Goal: Task Accomplishment & Management: Manage account settings

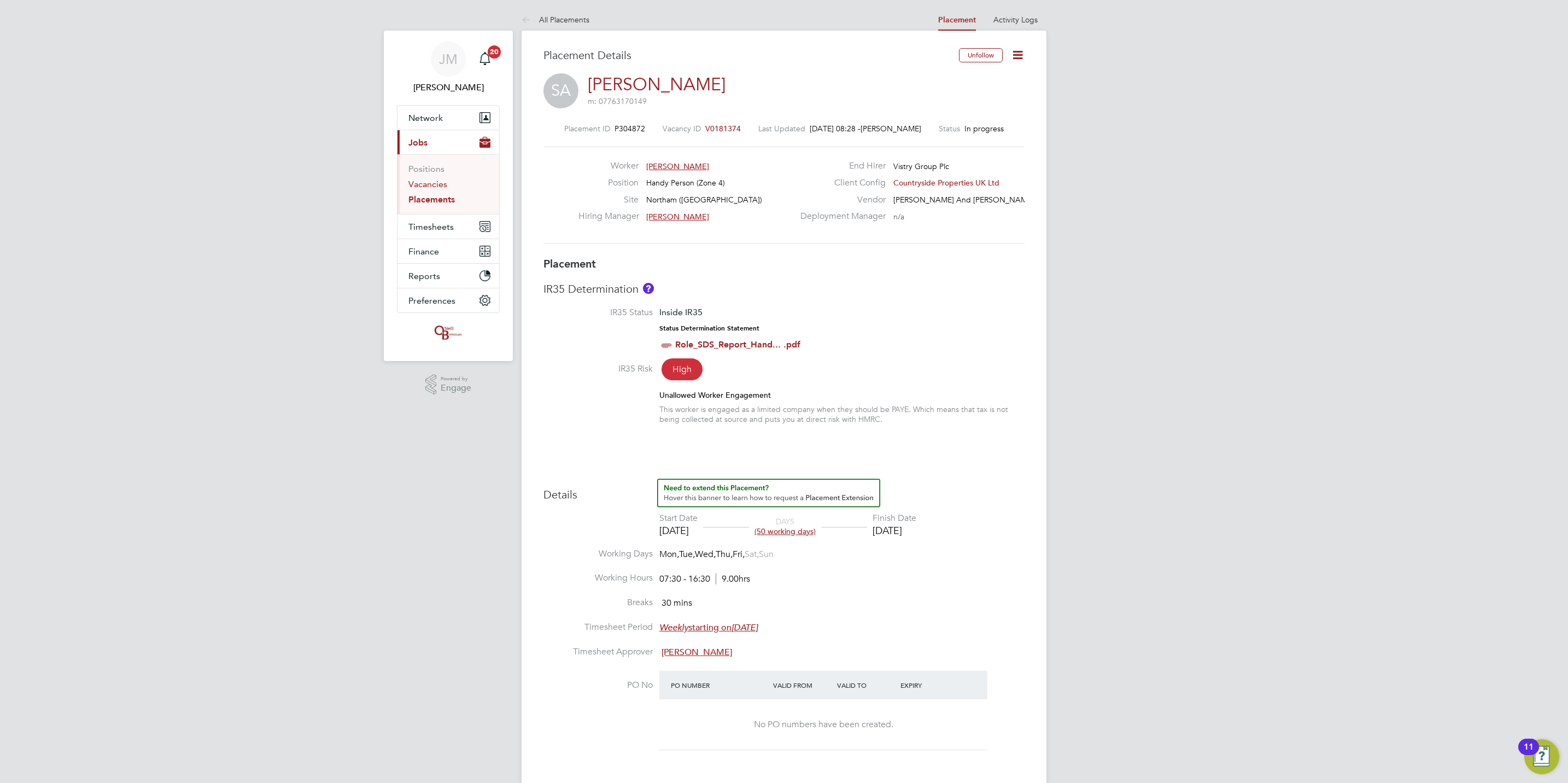
click at [433, 187] on link "Vacancies" at bounding box center [428, 184] width 39 height 10
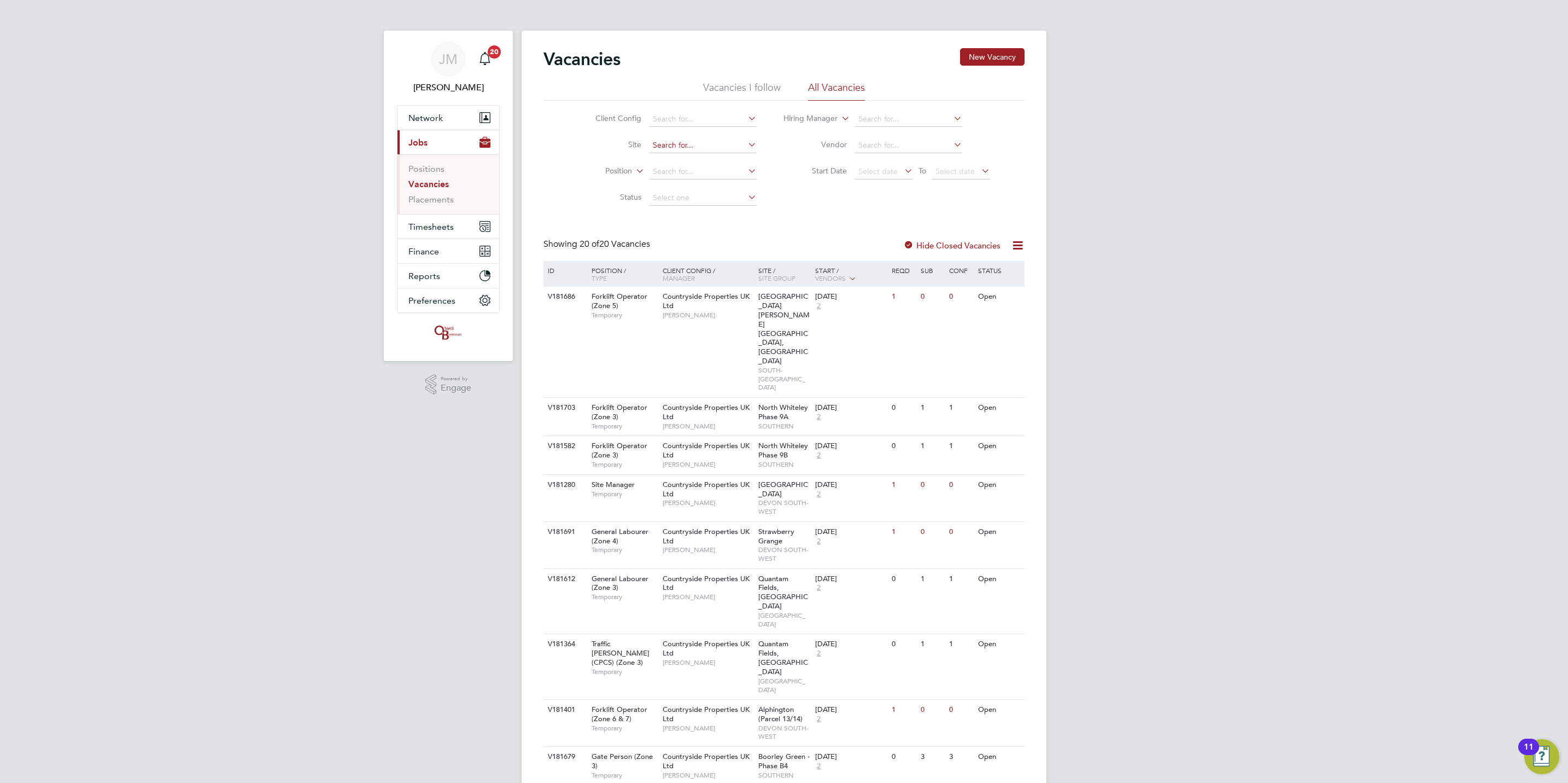
click at [715, 146] on input at bounding box center [703, 146] width 108 height 16
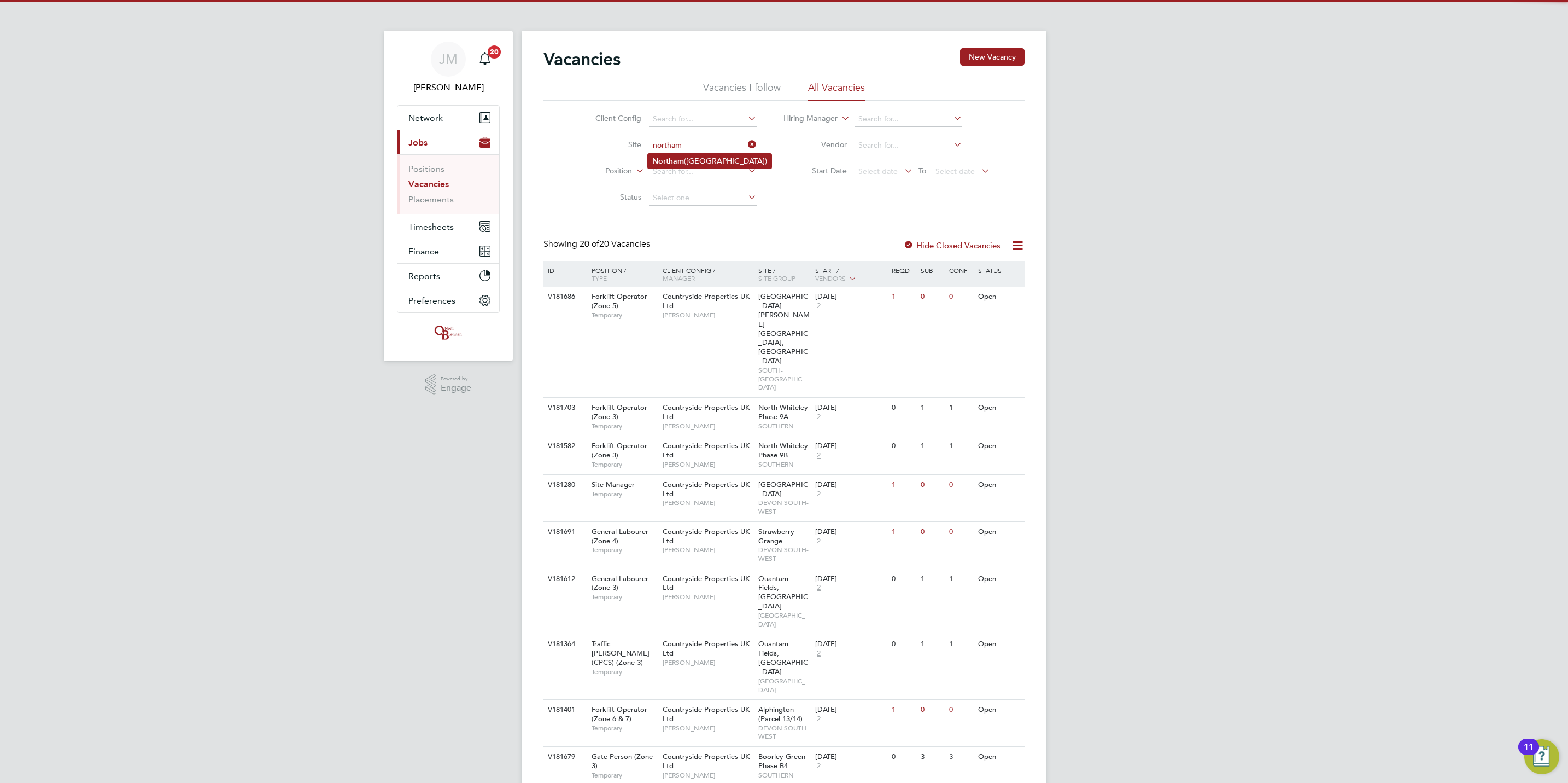
click at [697, 154] on li "Northam (Bay View Road)" at bounding box center [710, 161] width 124 height 15
type input "Northam ([GEOGRAPHIC_DATA])"
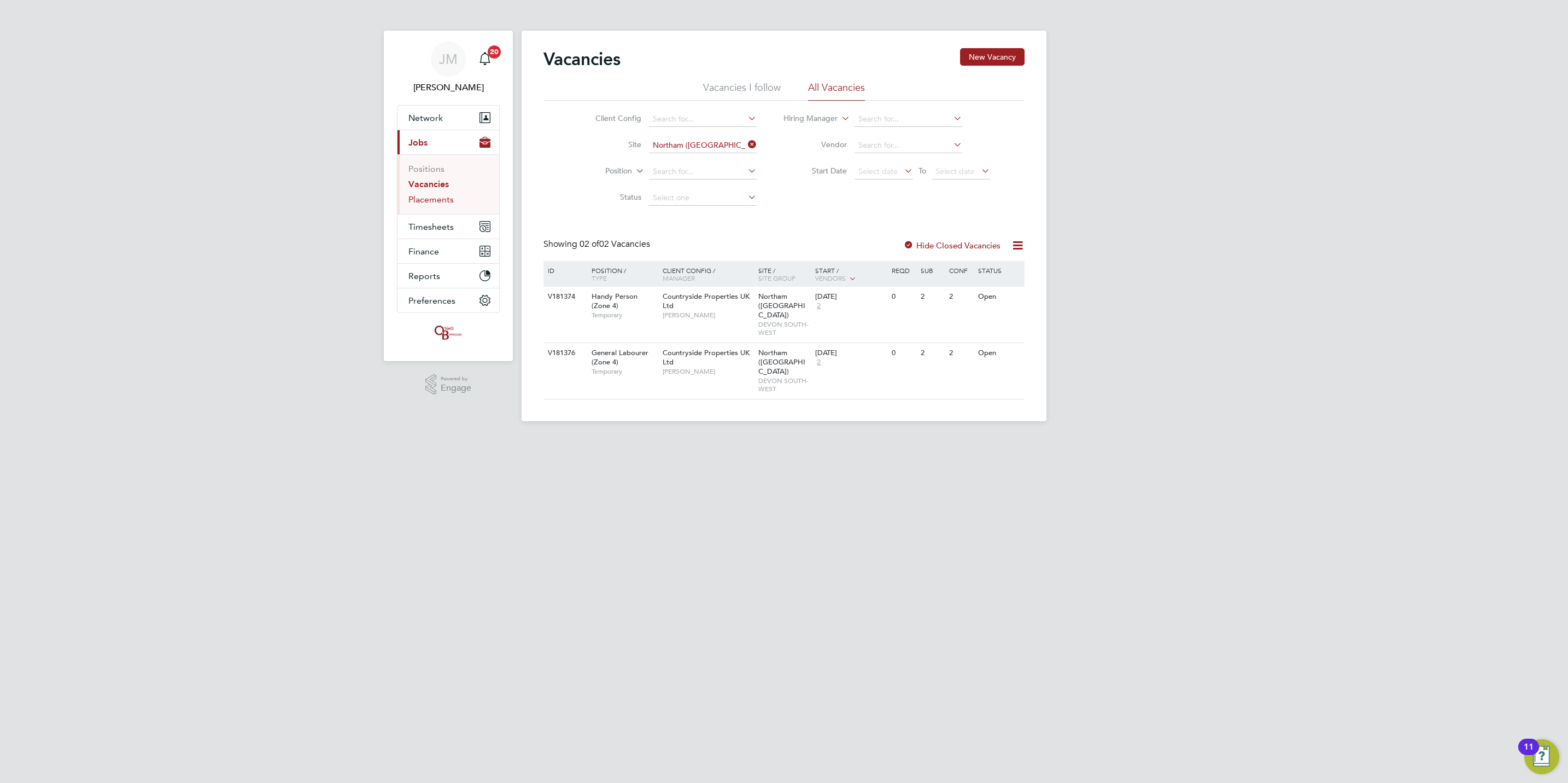
click at [442, 204] on link "Placements" at bounding box center [431, 199] width 46 height 10
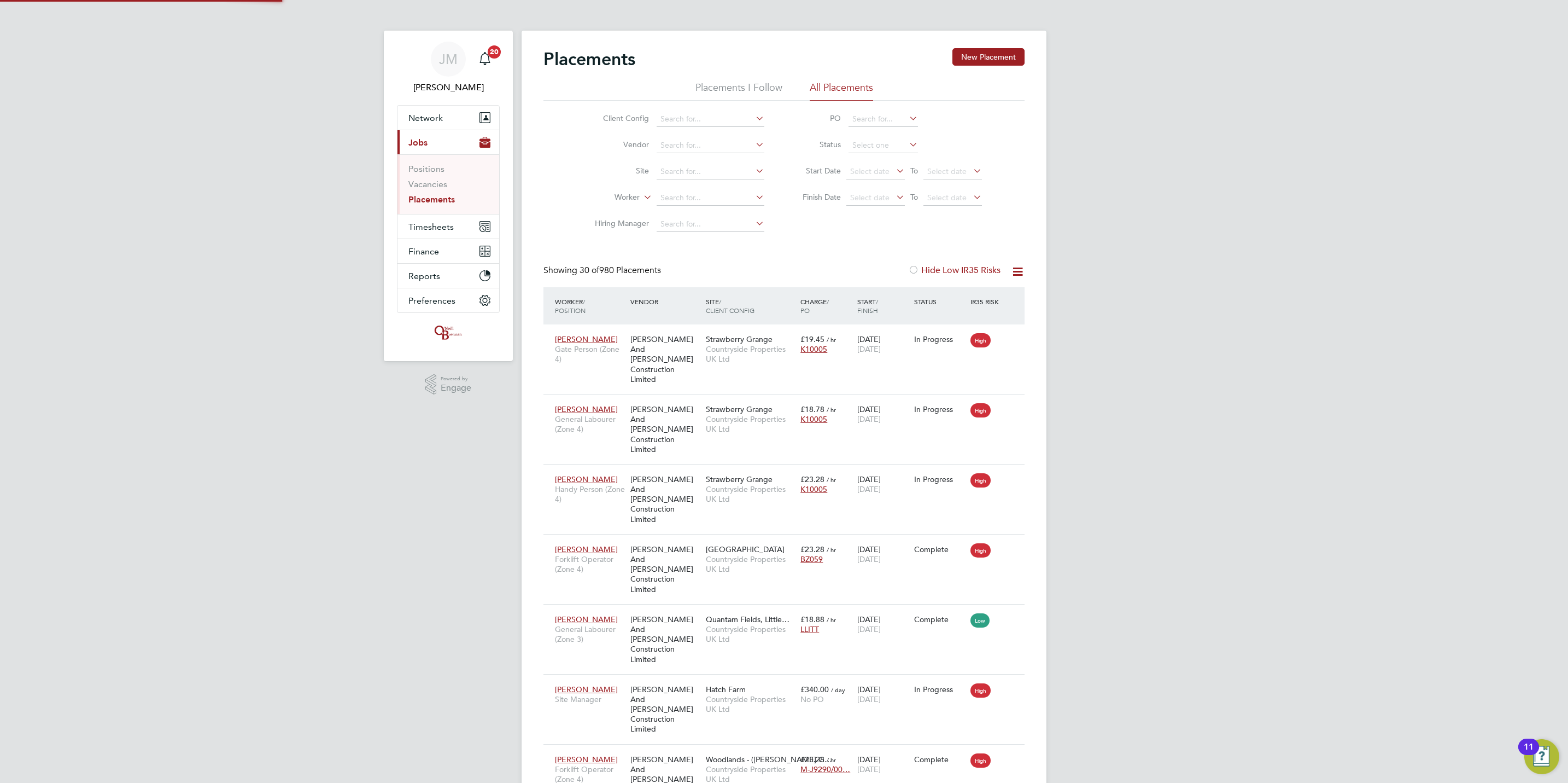
scroll to position [42, 95]
click at [684, 190] on input at bounding box center [710, 198] width 108 height 16
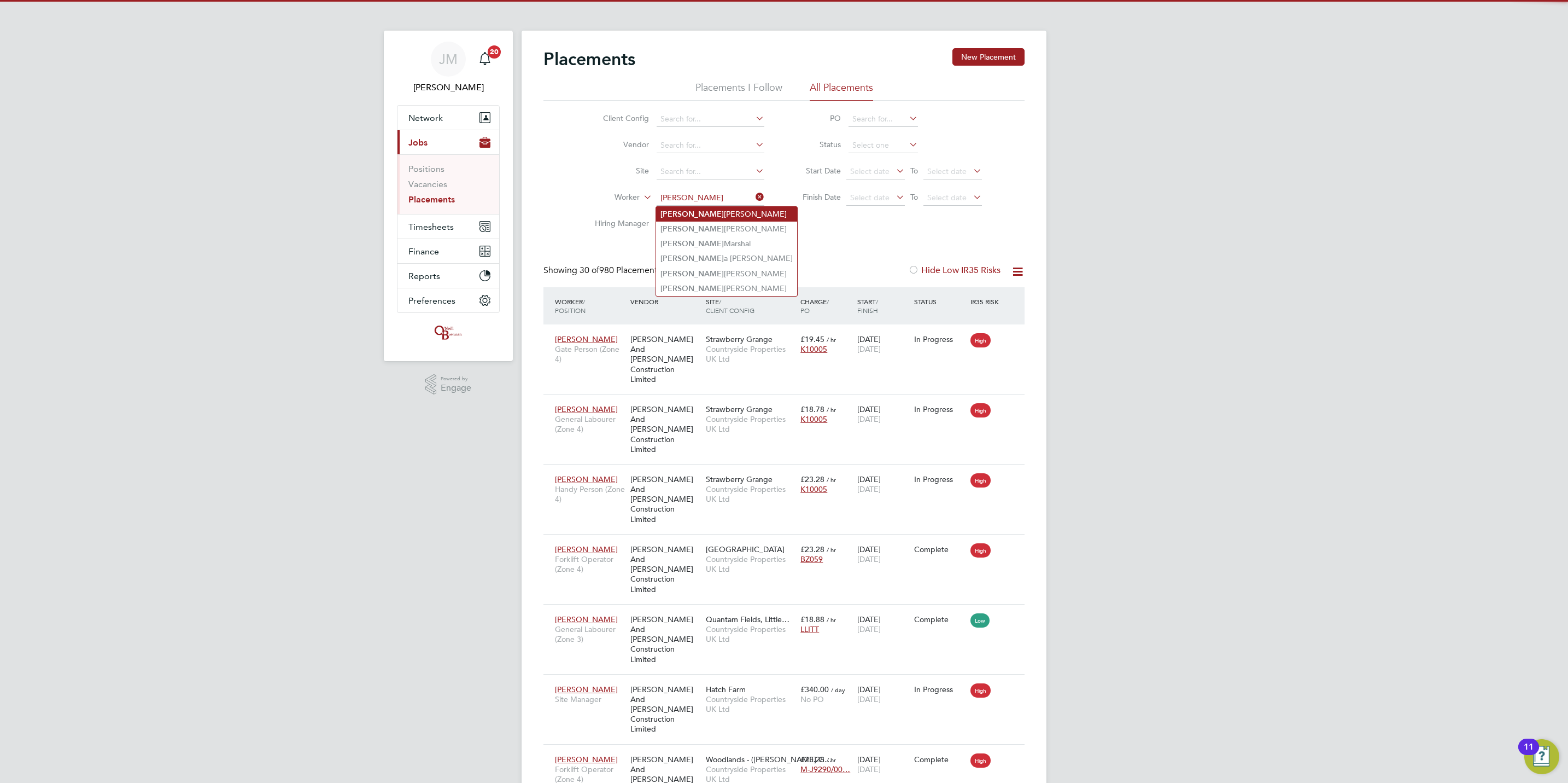
click at [714, 209] on li "[PERSON_NAME]" at bounding box center [726, 214] width 141 height 15
type input "[PERSON_NAME]"
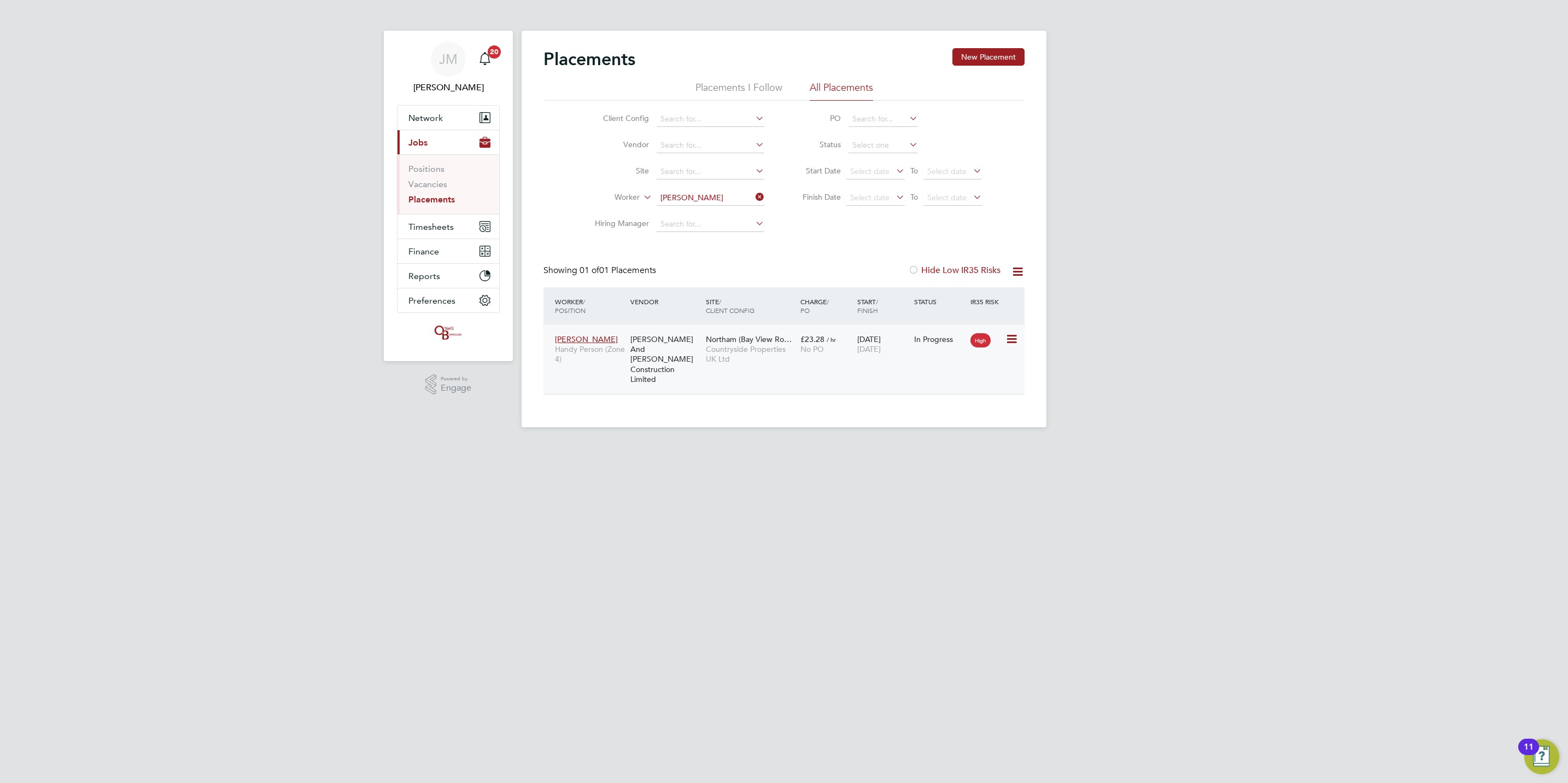
click at [1005, 340] on icon at bounding box center [1010, 339] width 11 height 13
click at [778, 364] on span "Countryside Properties UK Ltd" at bounding box center [750, 354] width 89 height 20
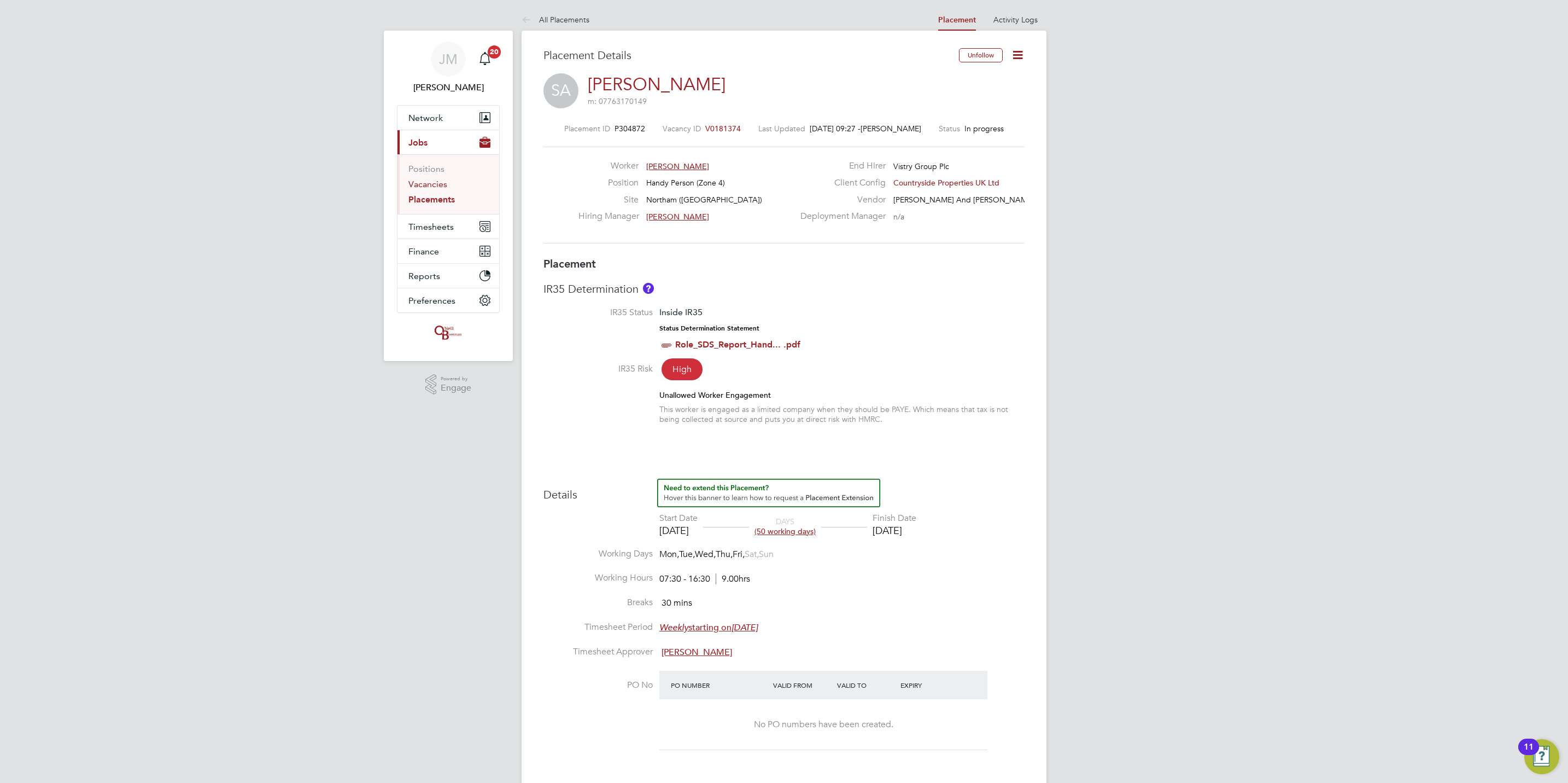
click at [426, 186] on link "Vacancies" at bounding box center [428, 184] width 39 height 10
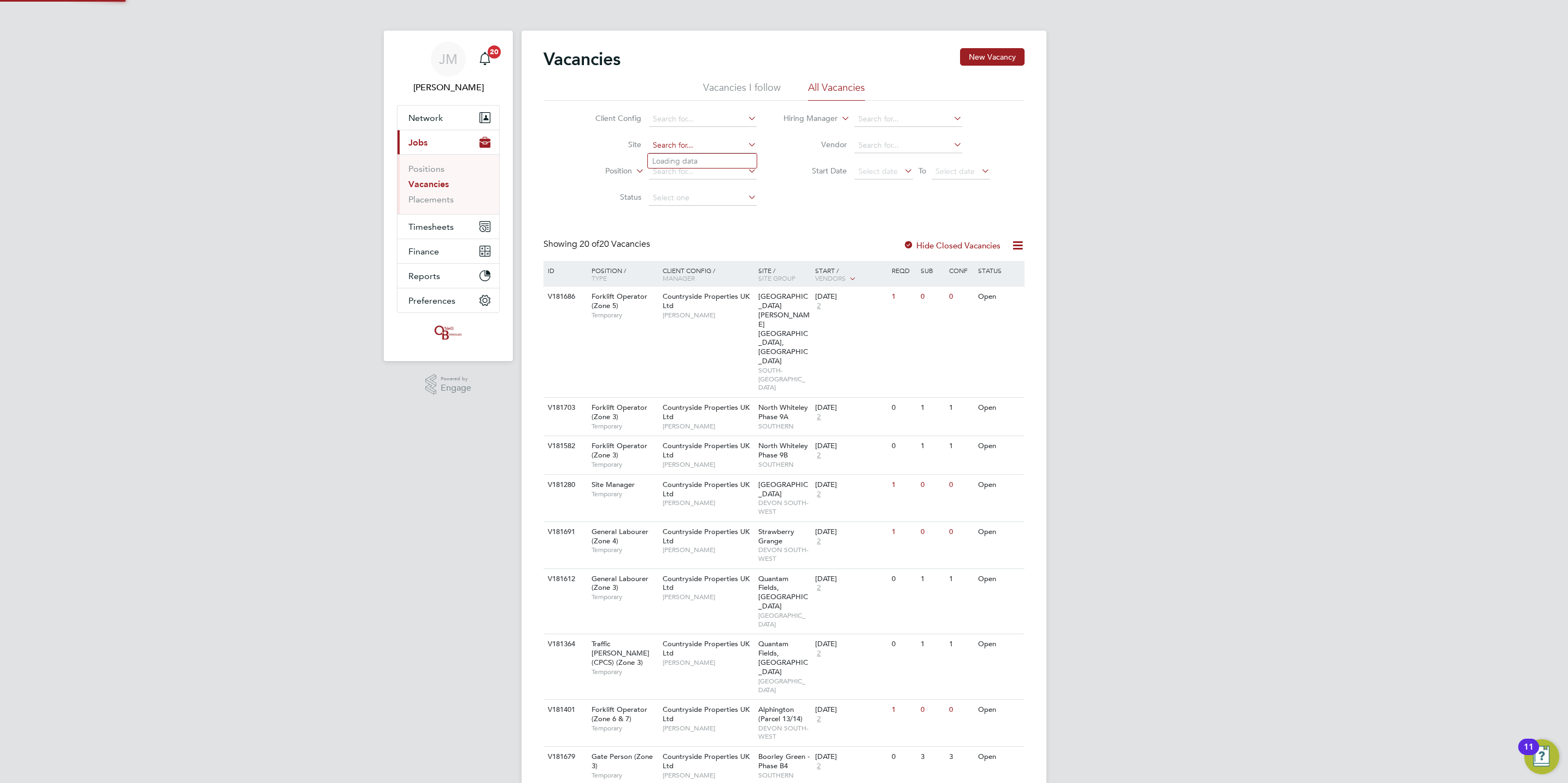
click at [689, 149] on input at bounding box center [703, 146] width 108 height 16
click at [710, 161] on li "Northam ([GEOGRAPHIC_DATA])" at bounding box center [710, 161] width 124 height 15
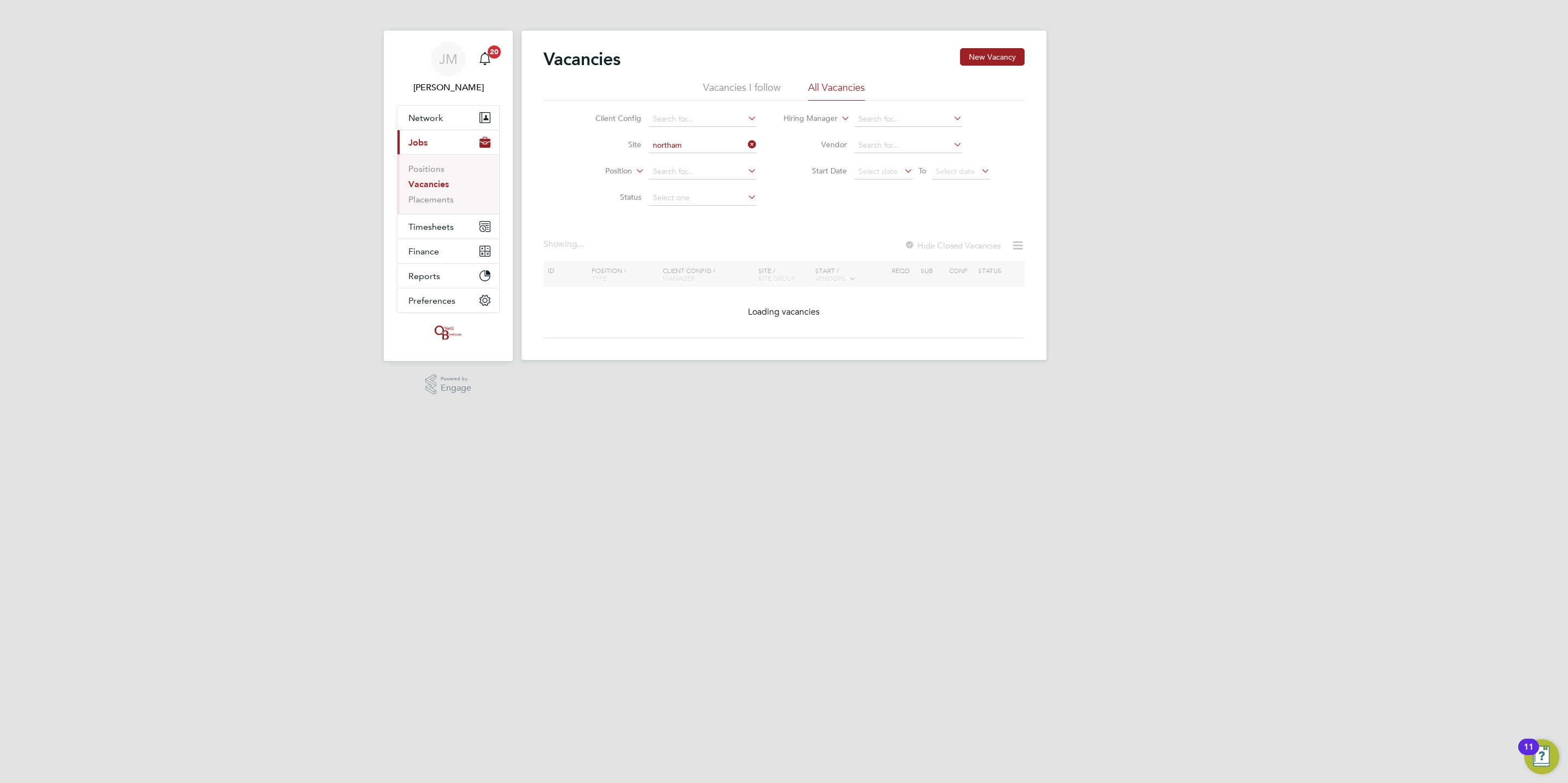
type input "Northam ([GEOGRAPHIC_DATA])"
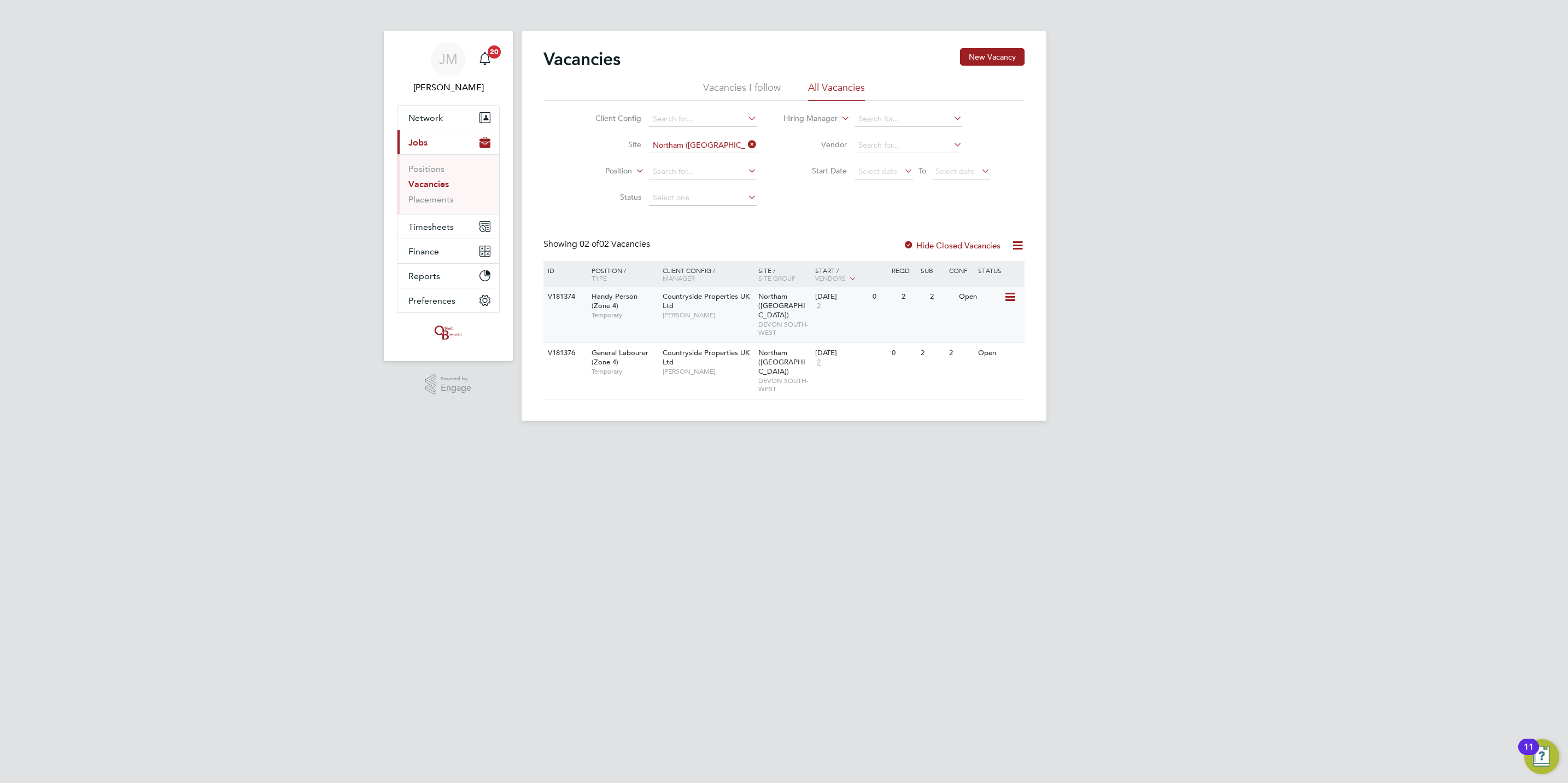
click at [1005, 293] on icon at bounding box center [1009, 297] width 11 height 13
click at [976, 329] on li "View Details" at bounding box center [982, 323] width 63 height 16
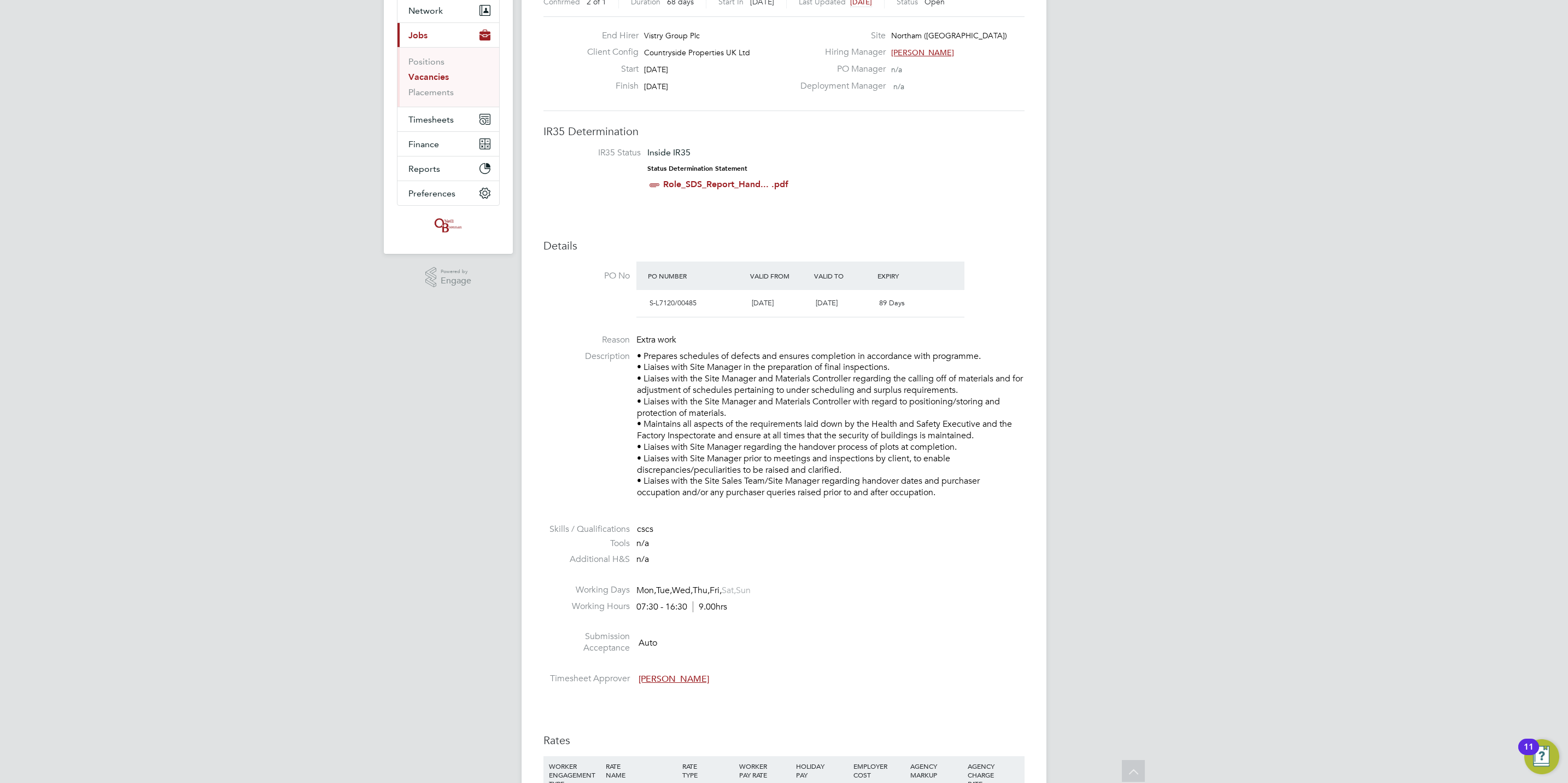
scroll to position [82, 0]
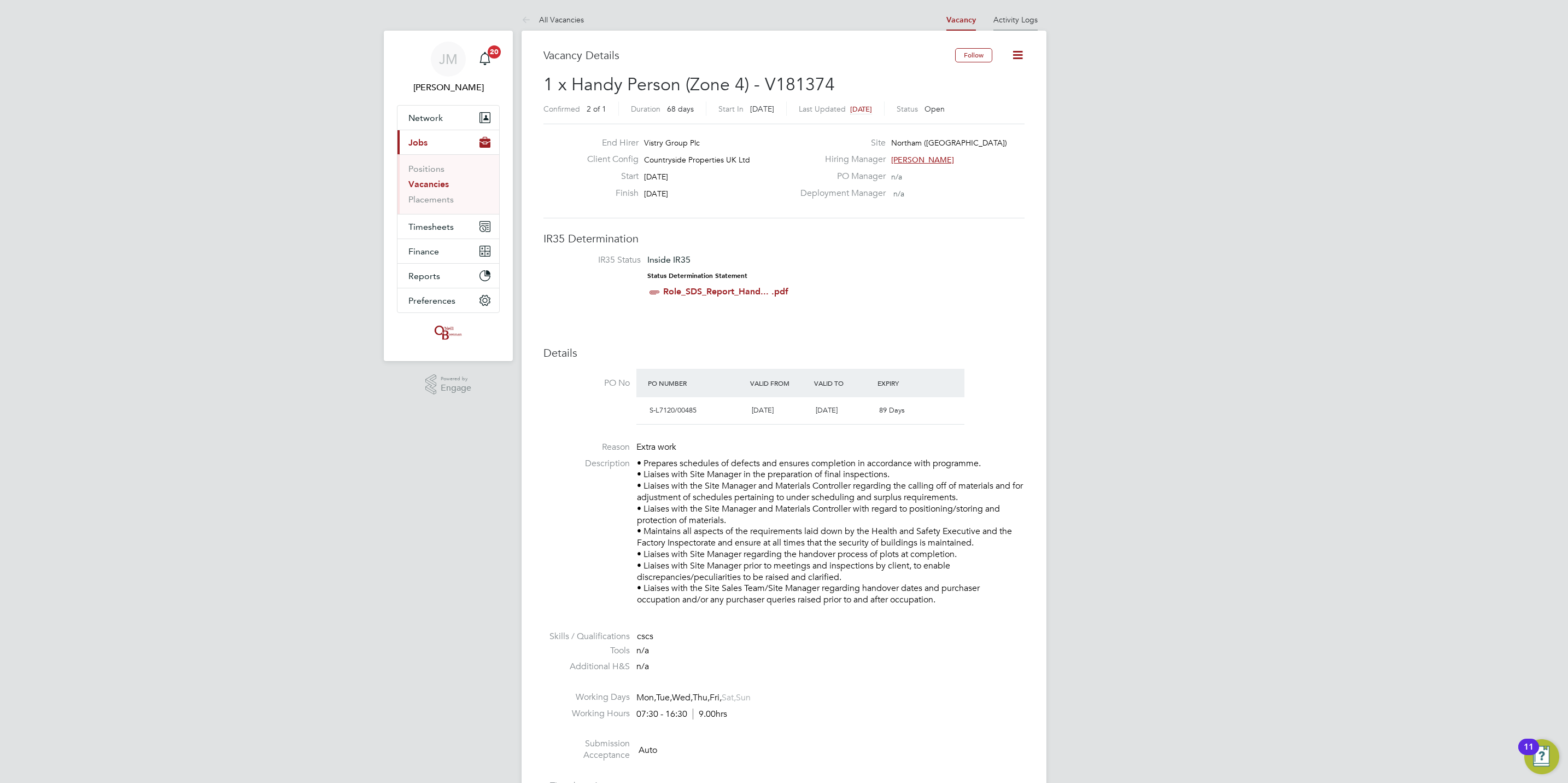
click at [1026, 20] on link "Activity Logs" at bounding box center [1016, 20] width 44 height 10
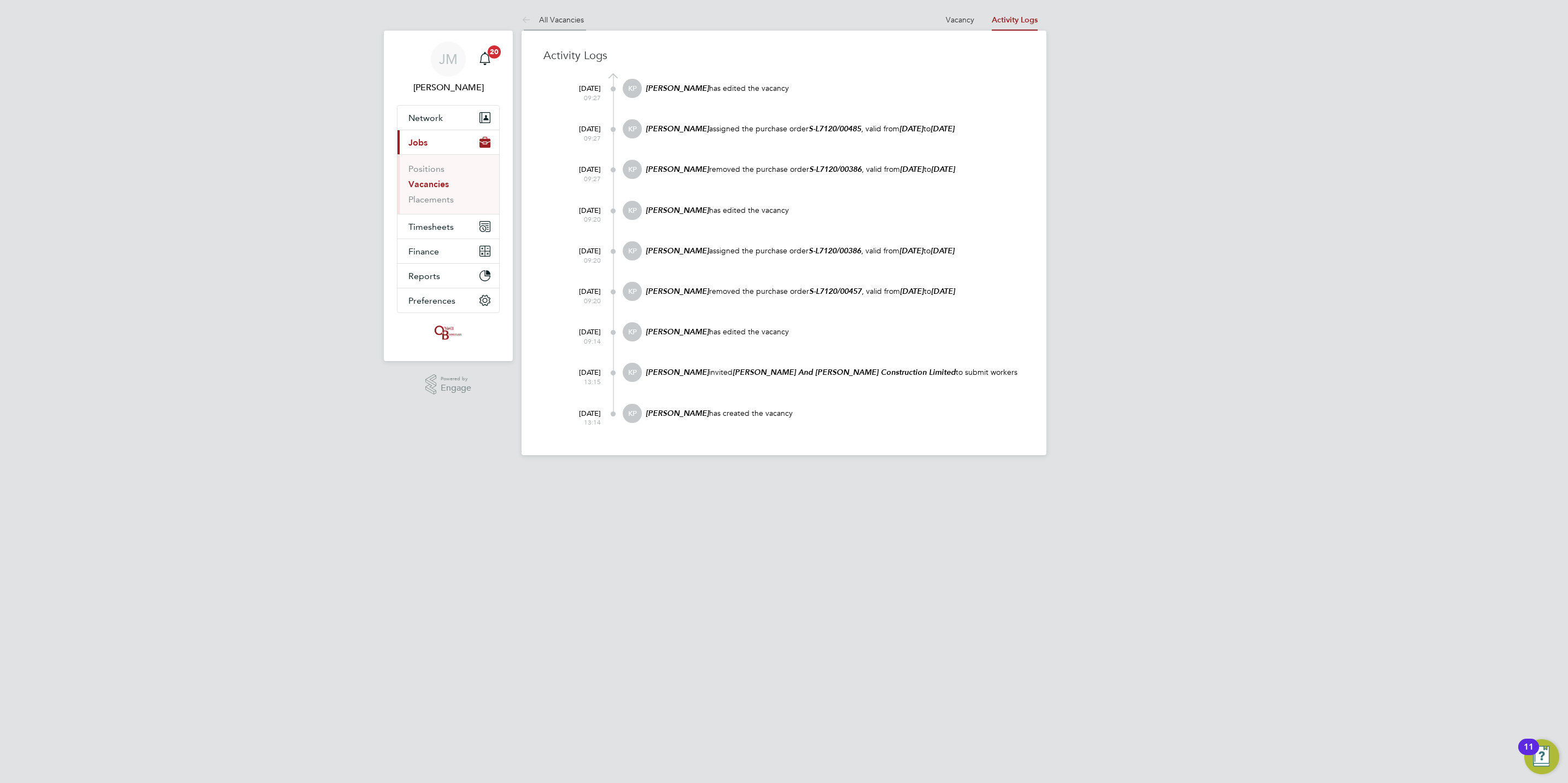
click at [538, 18] on link "All Vacancies" at bounding box center [553, 20] width 62 height 10
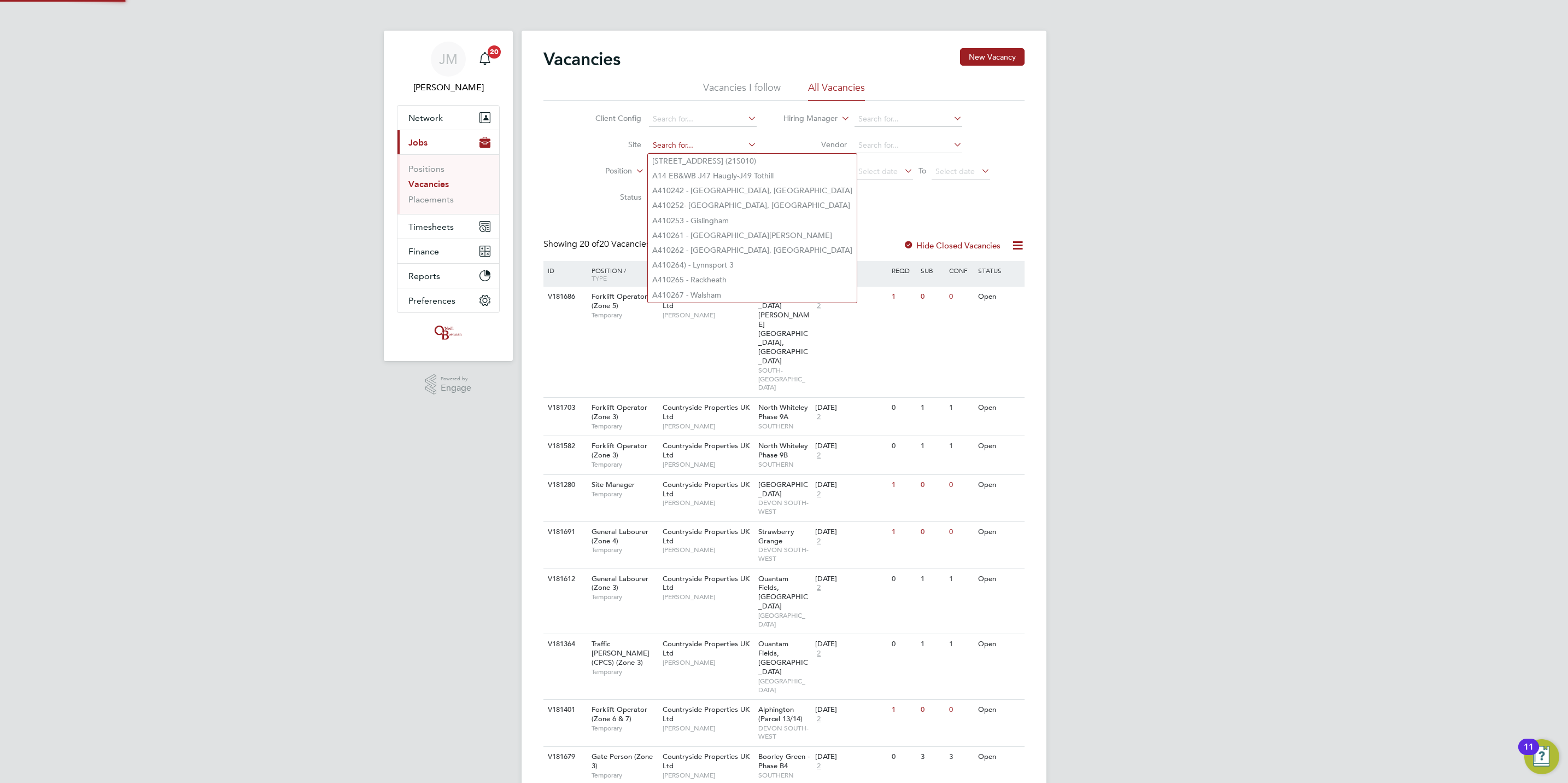
click at [707, 149] on input at bounding box center [703, 146] width 108 height 16
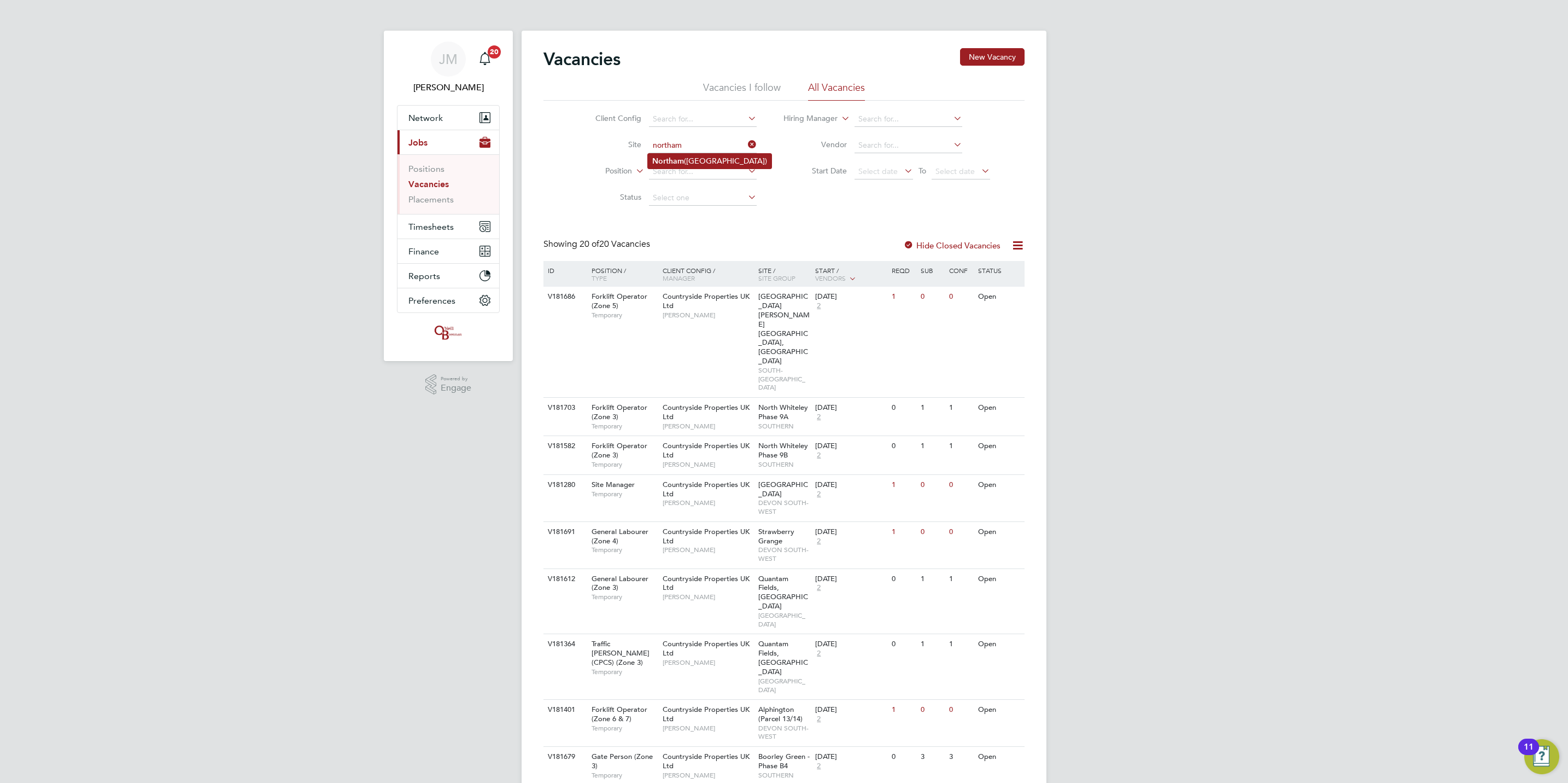
click at [718, 156] on li "Northam ([GEOGRAPHIC_DATA])" at bounding box center [710, 161] width 124 height 15
type input "Northam ([GEOGRAPHIC_DATA])"
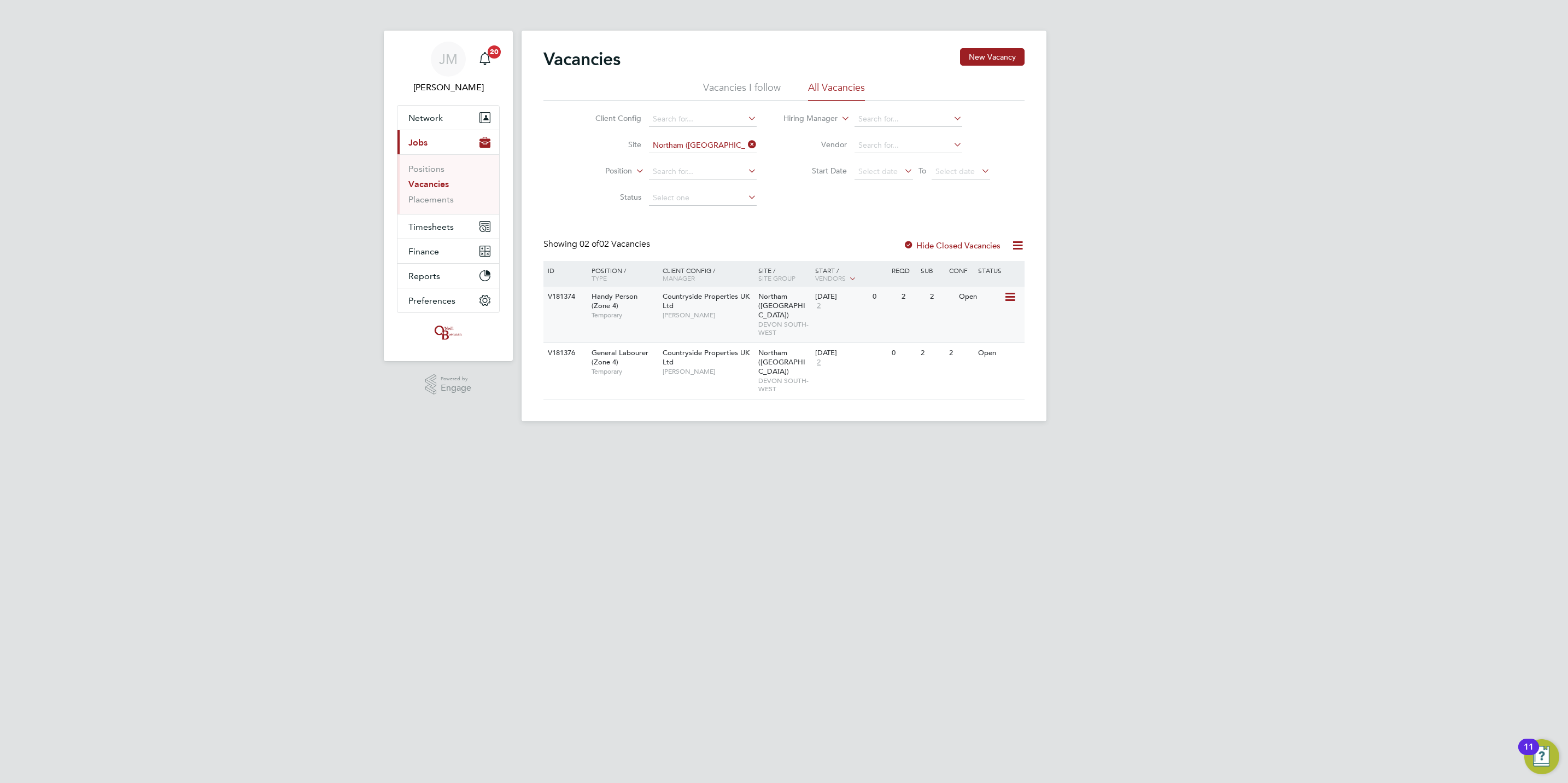
click at [993, 299] on div "Open" at bounding box center [980, 296] width 47 height 20
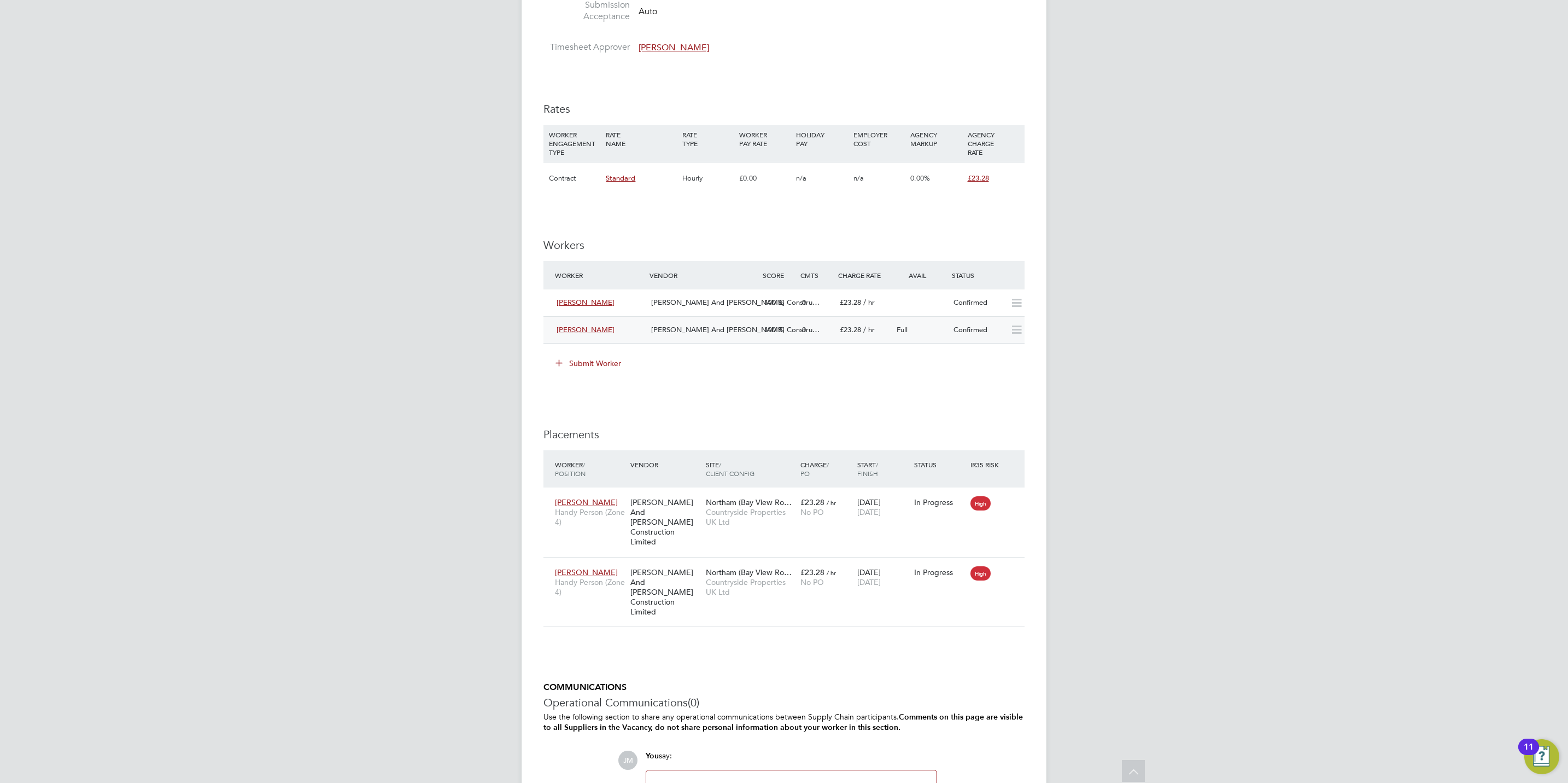
click at [584, 338] on div "[PERSON_NAME]" at bounding box center [599, 330] width 94 height 18
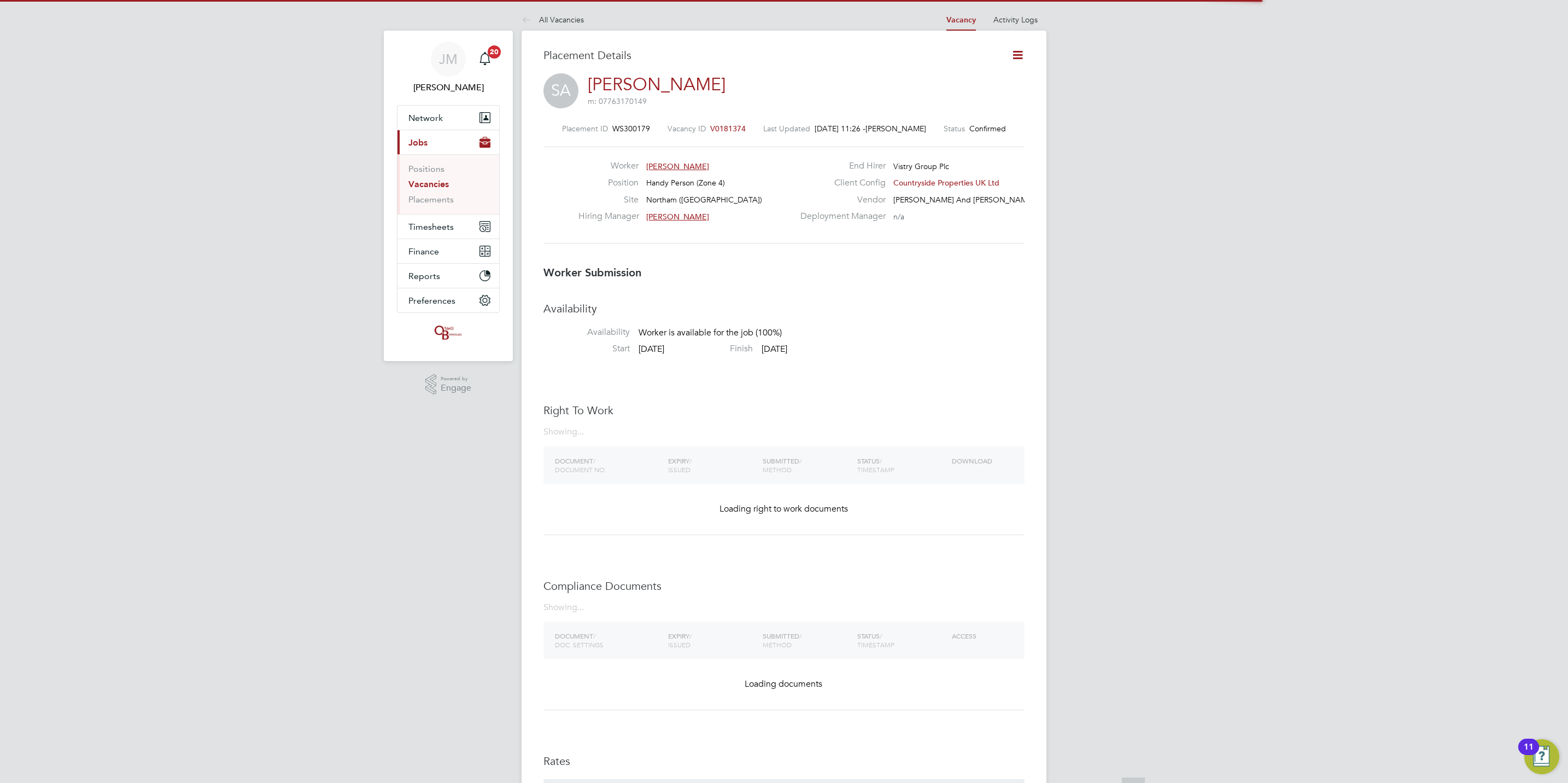
scroll to position [5, 5]
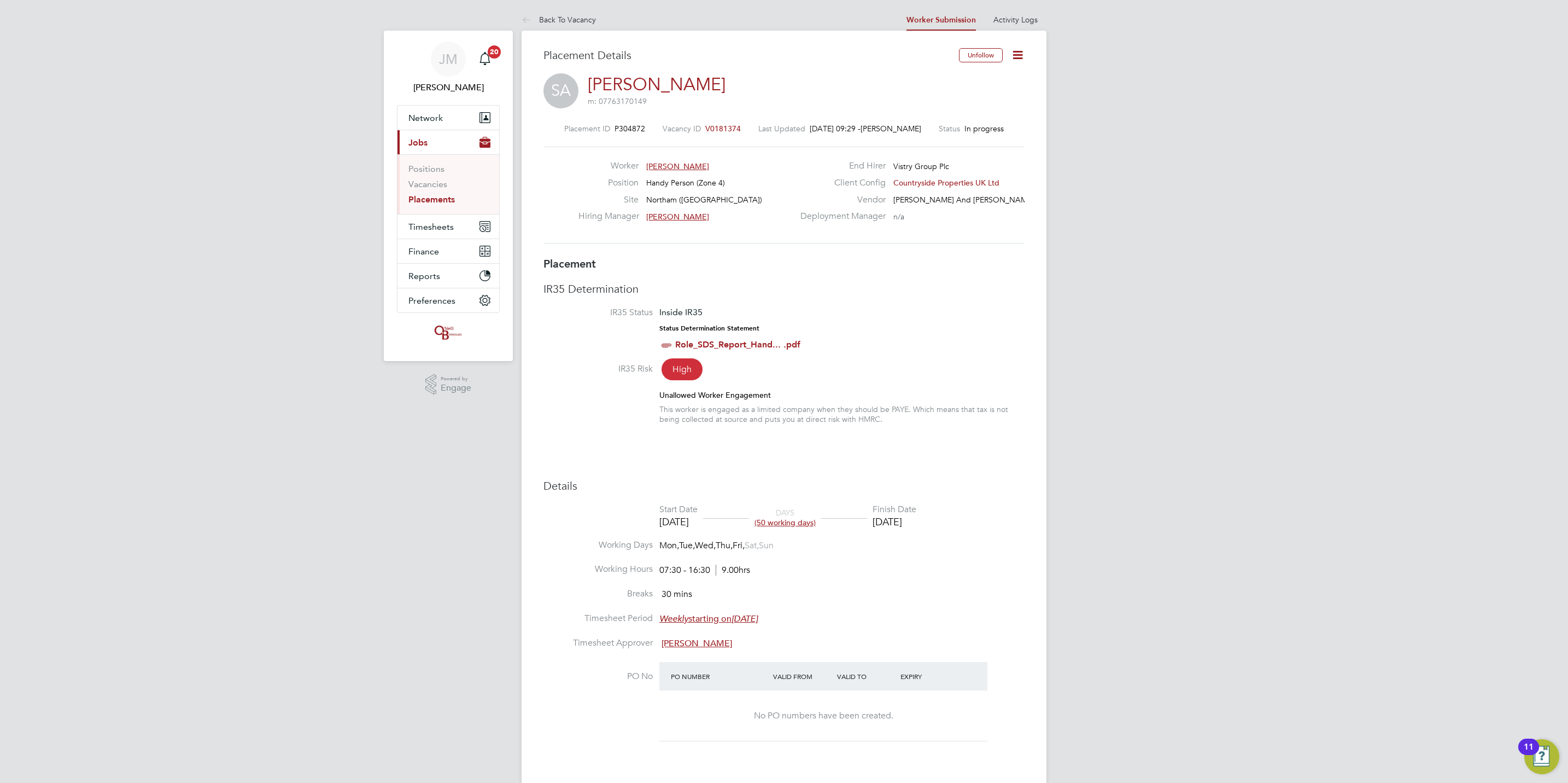
click at [1014, 60] on icon at bounding box center [1018, 55] width 14 height 14
click at [973, 82] on li "Edit Placement e" at bounding box center [982, 81] width 81 height 16
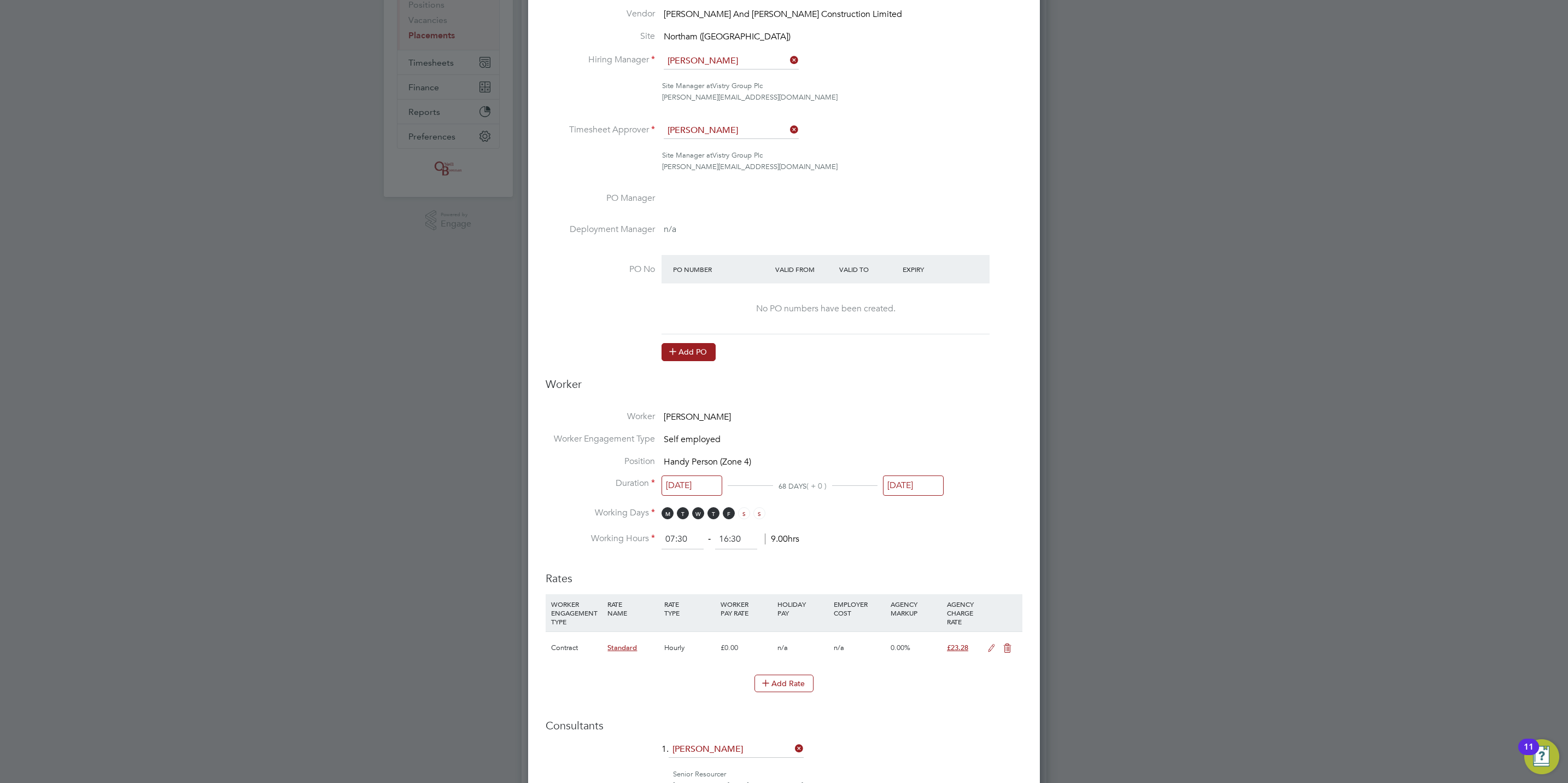
click at [677, 358] on button "Add PO" at bounding box center [688, 351] width 54 height 18
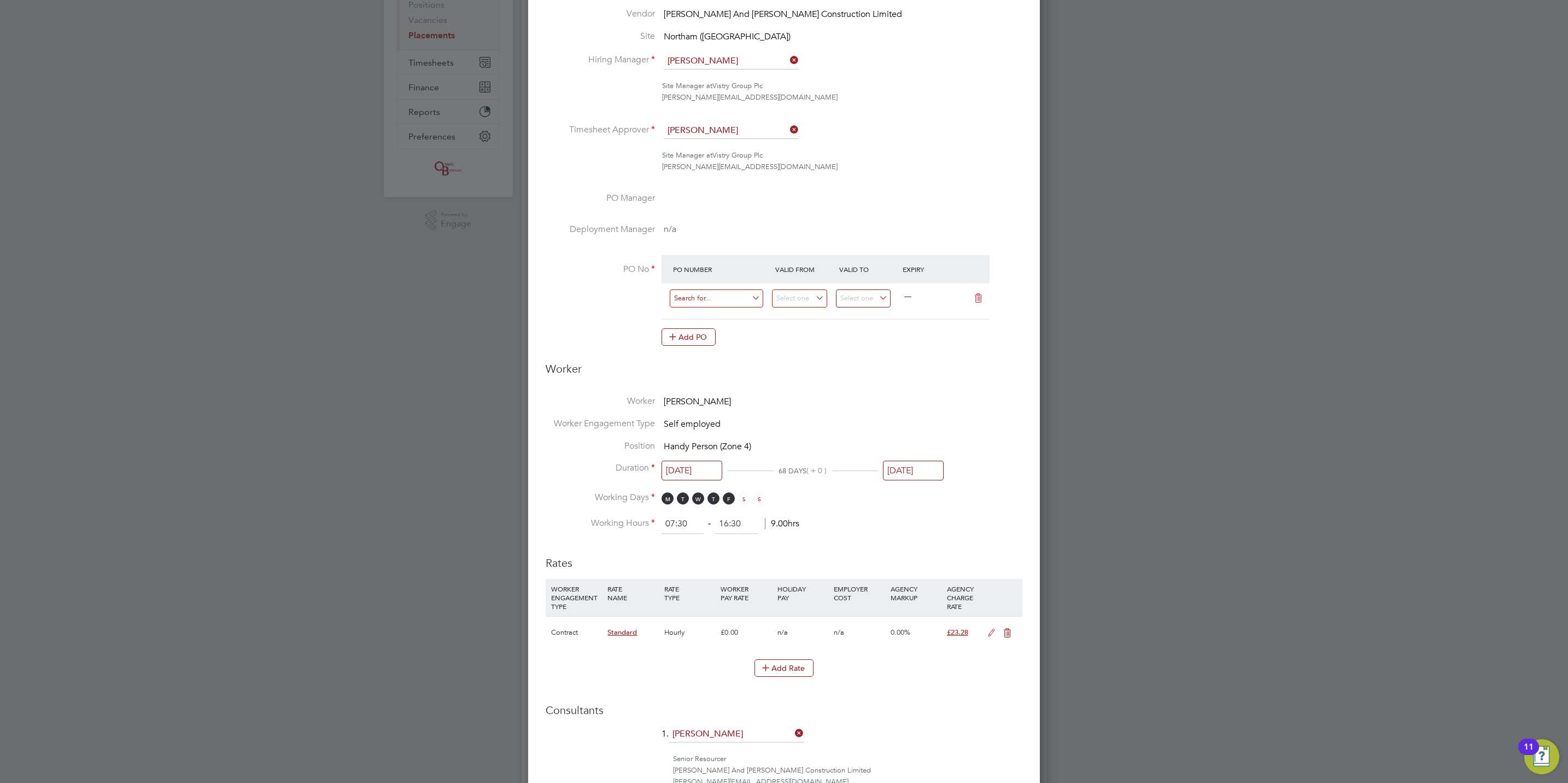
click at [728, 294] on input at bounding box center [716, 299] width 94 height 18
click at [709, 297] on input at bounding box center [716, 299] width 94 height 18
type input "s-l7120/00485"
click at [818, 296] on input at bounding box center [800, 299] width 55 height 18
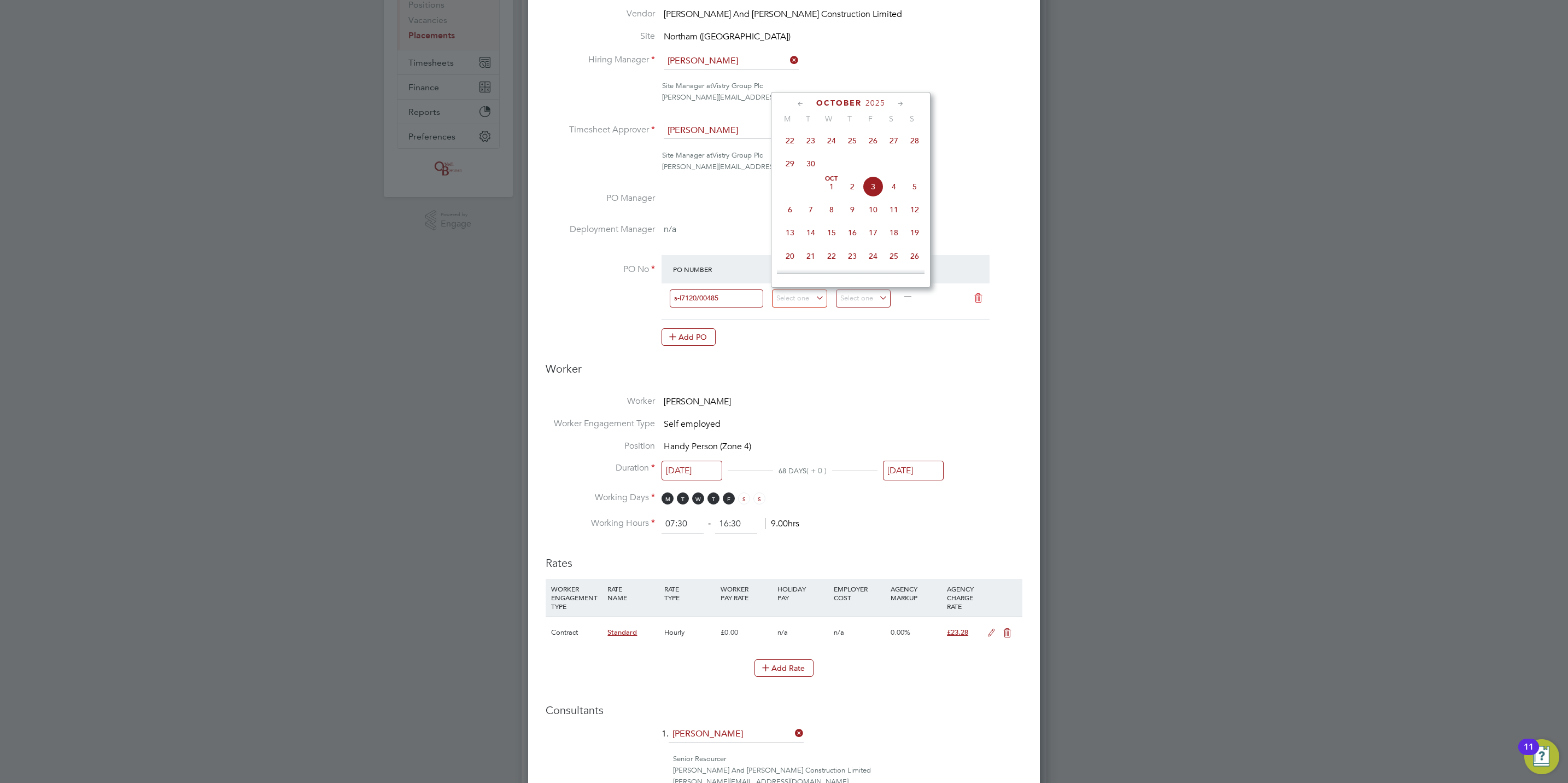
click at [804, 99] on icon at bounding box center [801, 103] width 10 height 12
click at [791, 211] on span "22" at bounding box center [790, 211] width 21 height 21
type input "[DATE]"
click at [878, 296] on input at bounding box center [863, 299] width 55 height 18
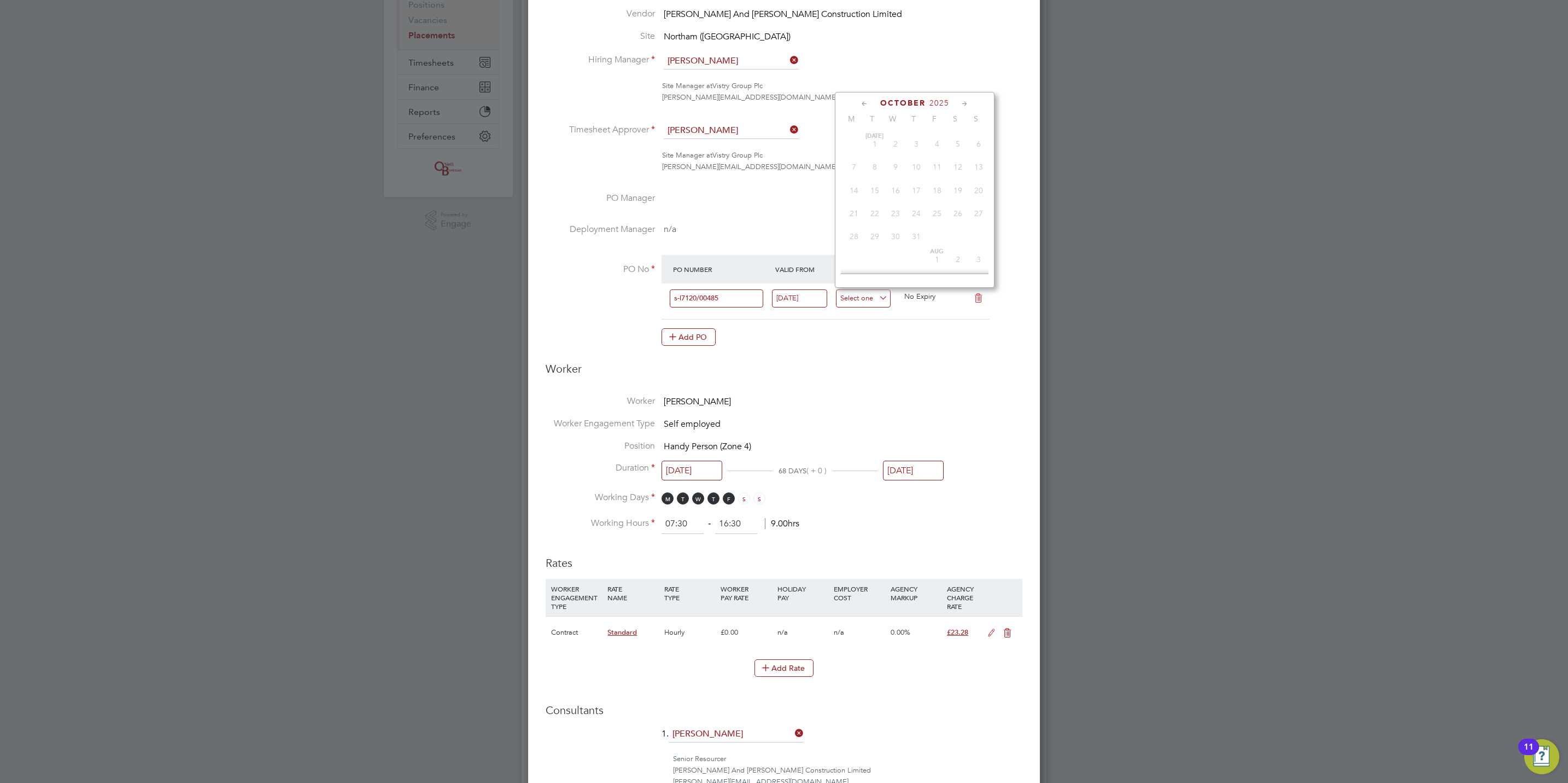
scroll to position [303, 0]
click at [964, 101] on icon at bounding box center [965, 103] width 10 height 12
click at [896, 235] on span "31" at bounding box center [896, 230] width 21 height 21
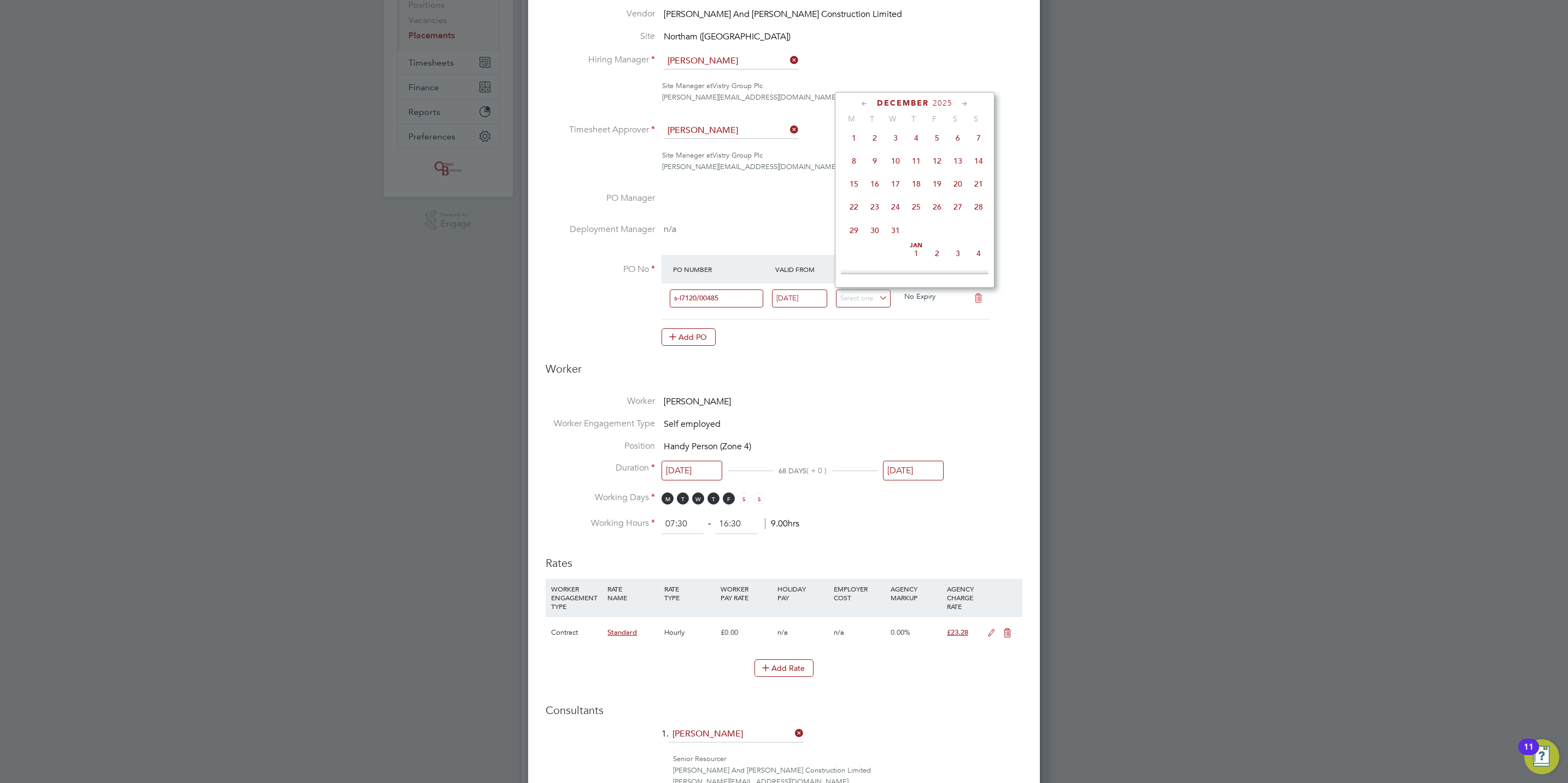
type input "[DATE]"
click at [707, 342] on button "Add PO" at bounding box center [688, 337] width 54 height 18
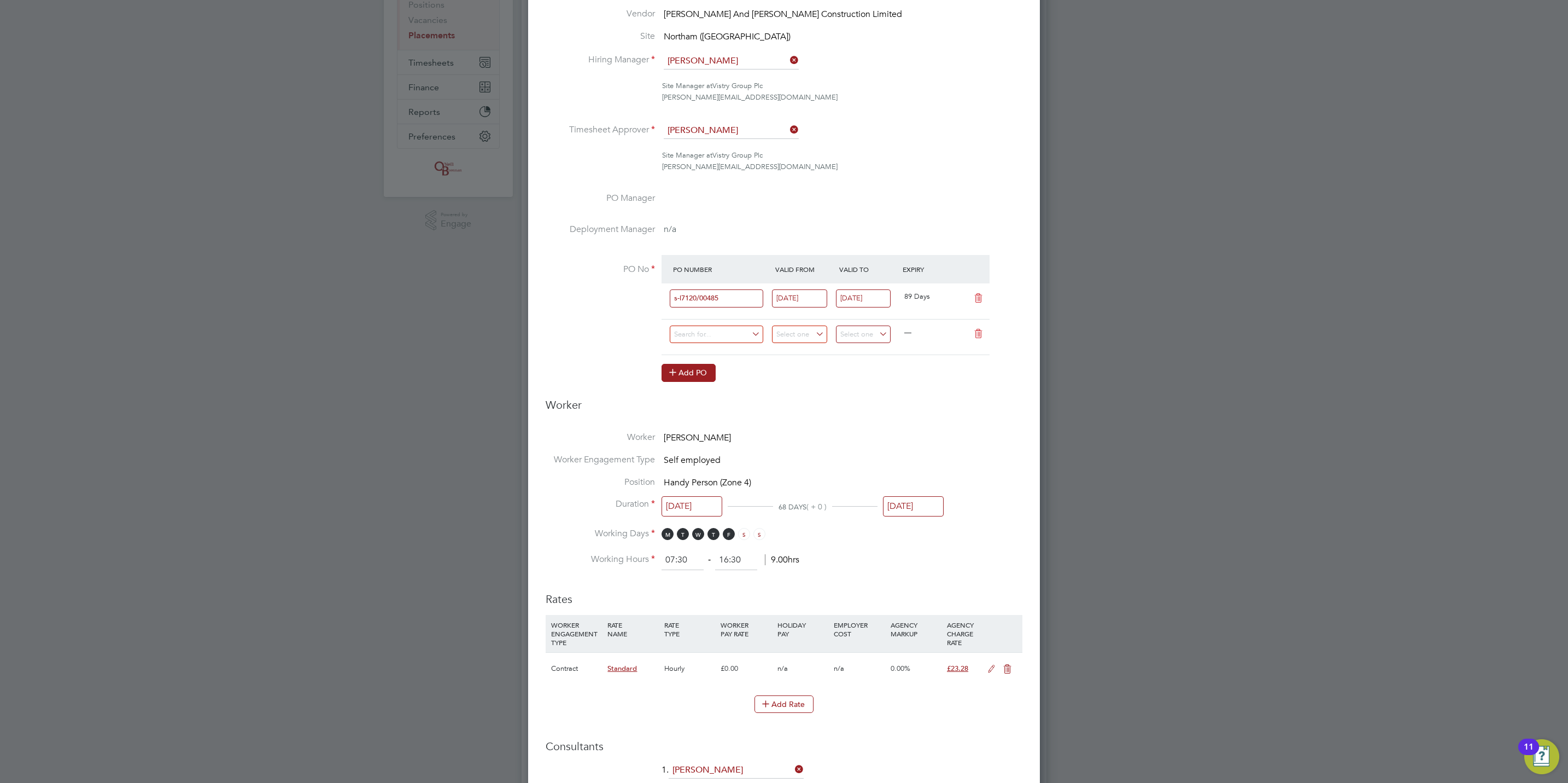
scroll to position [1233, 512]
click at [976, 332] on icon at bounding box center [978, 333] width 14 height 8
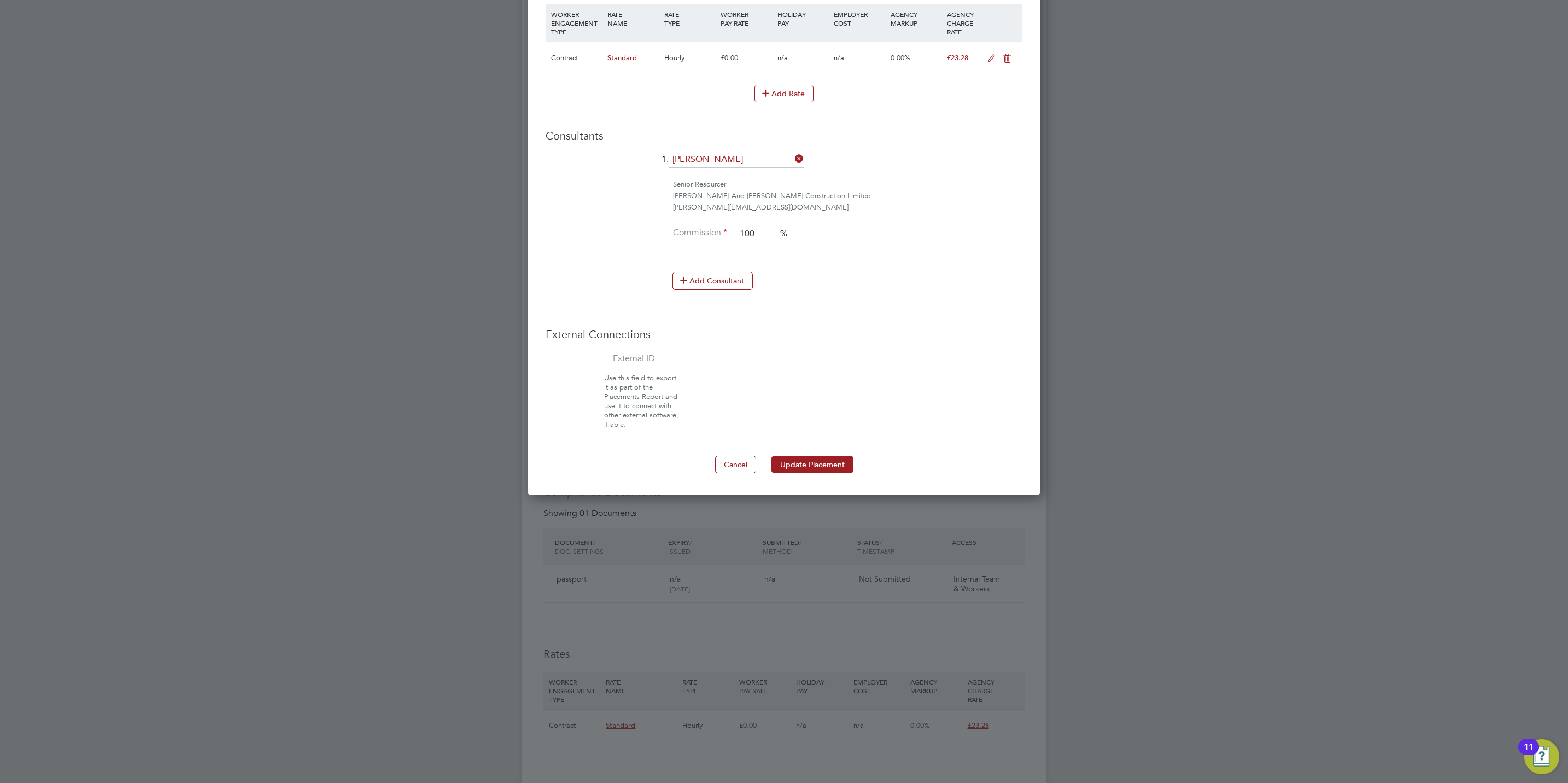
scroll to position [903, 0]
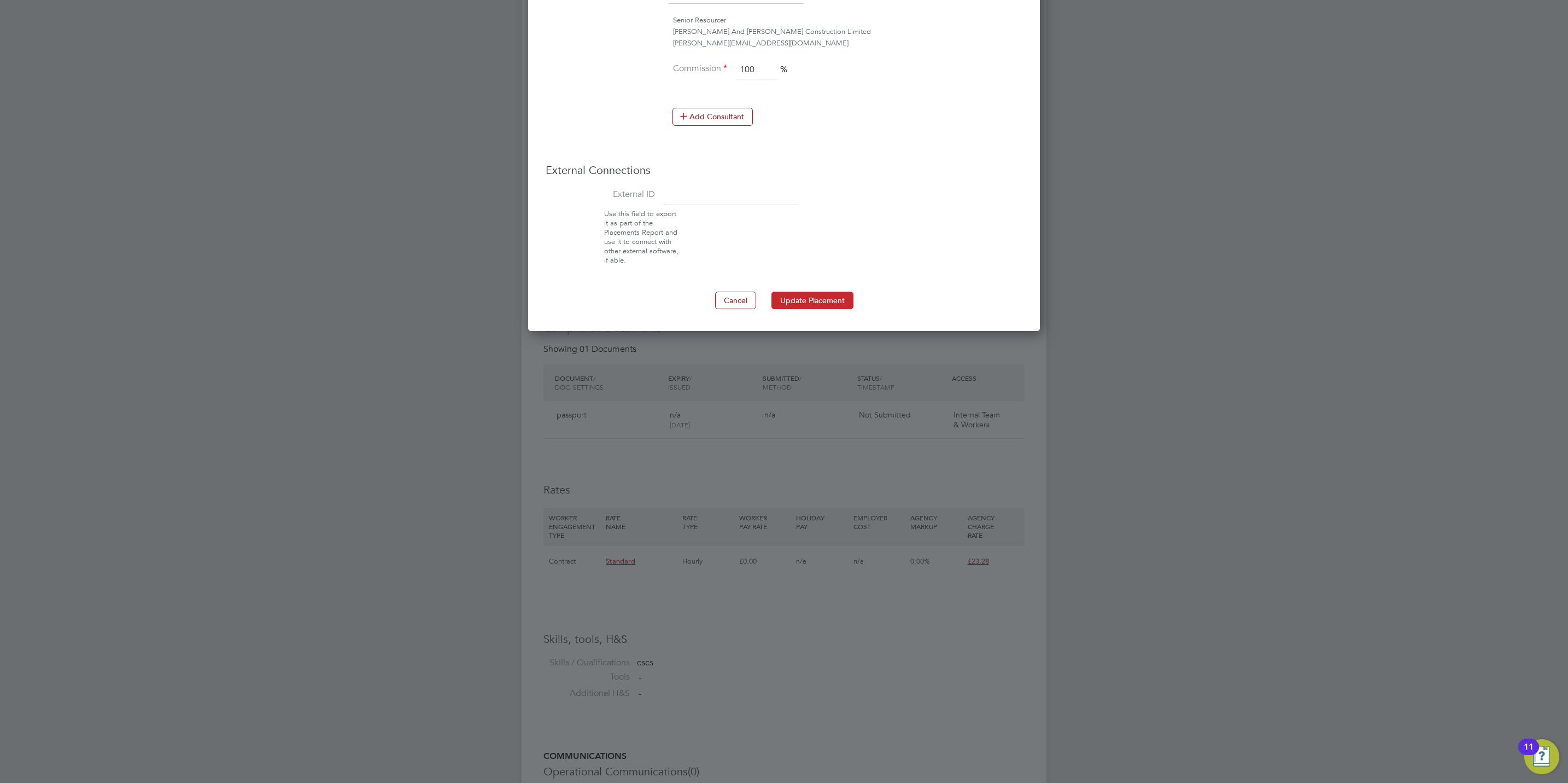
click at [819, 305] on button "Update Placement" at bounding box center [813, 300] width 82 height 18
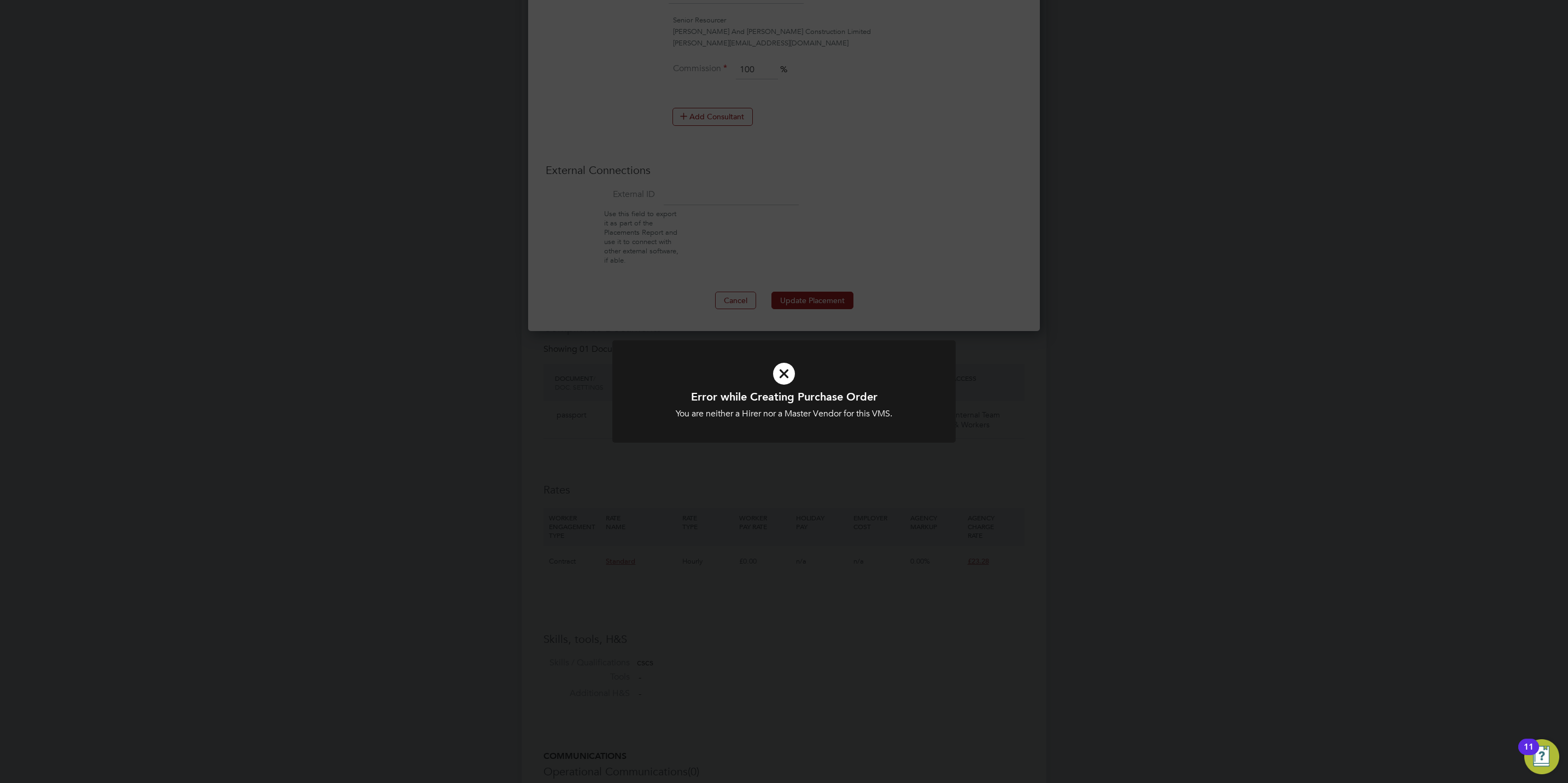
click at [738, 302] on div "Error while Creating Purchase Order You are neither a Hirer nor a Master Vendor…" at bounding box center [784, 391] width 1568 height 783
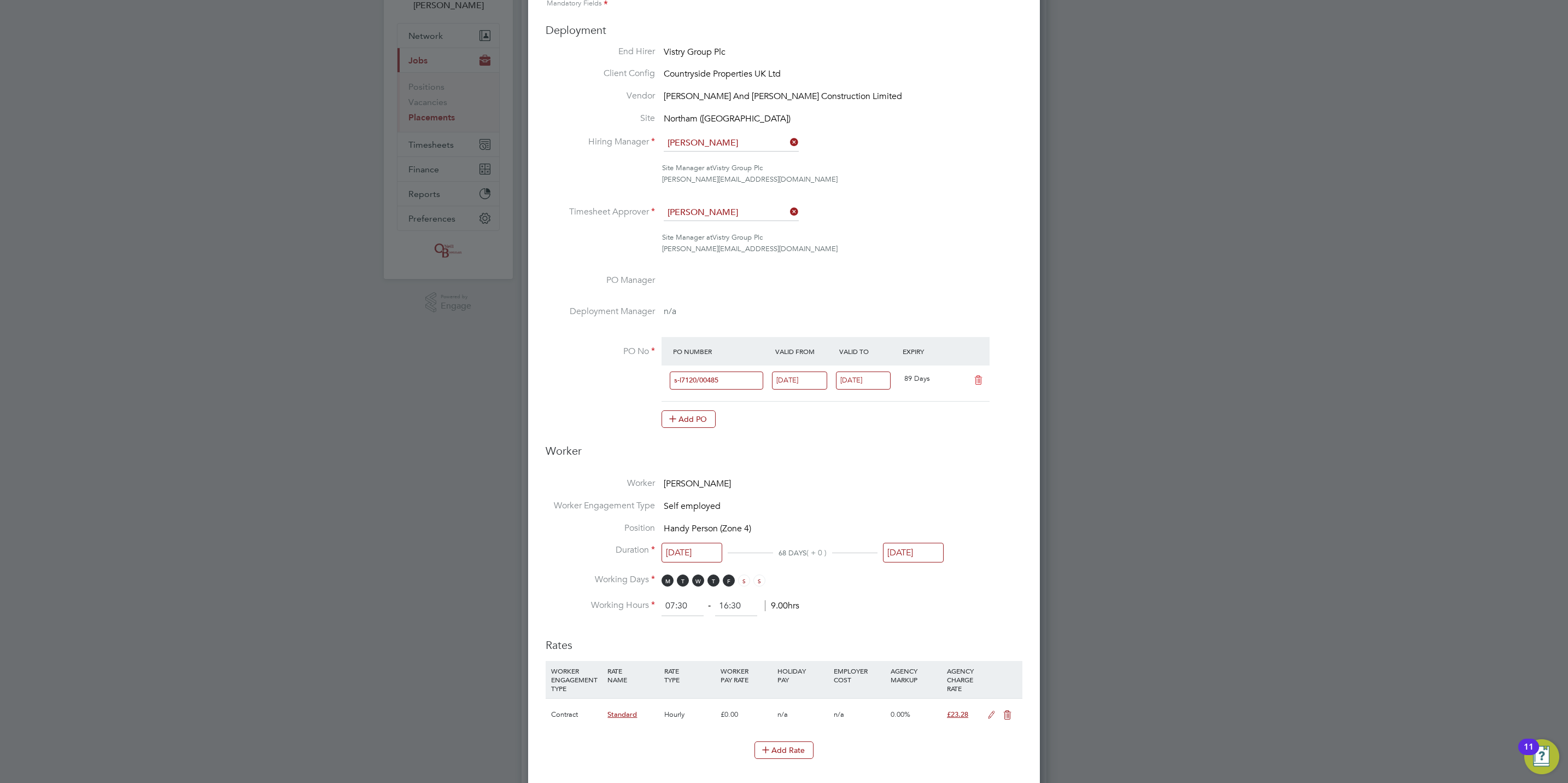
scroll to position [0, 0]
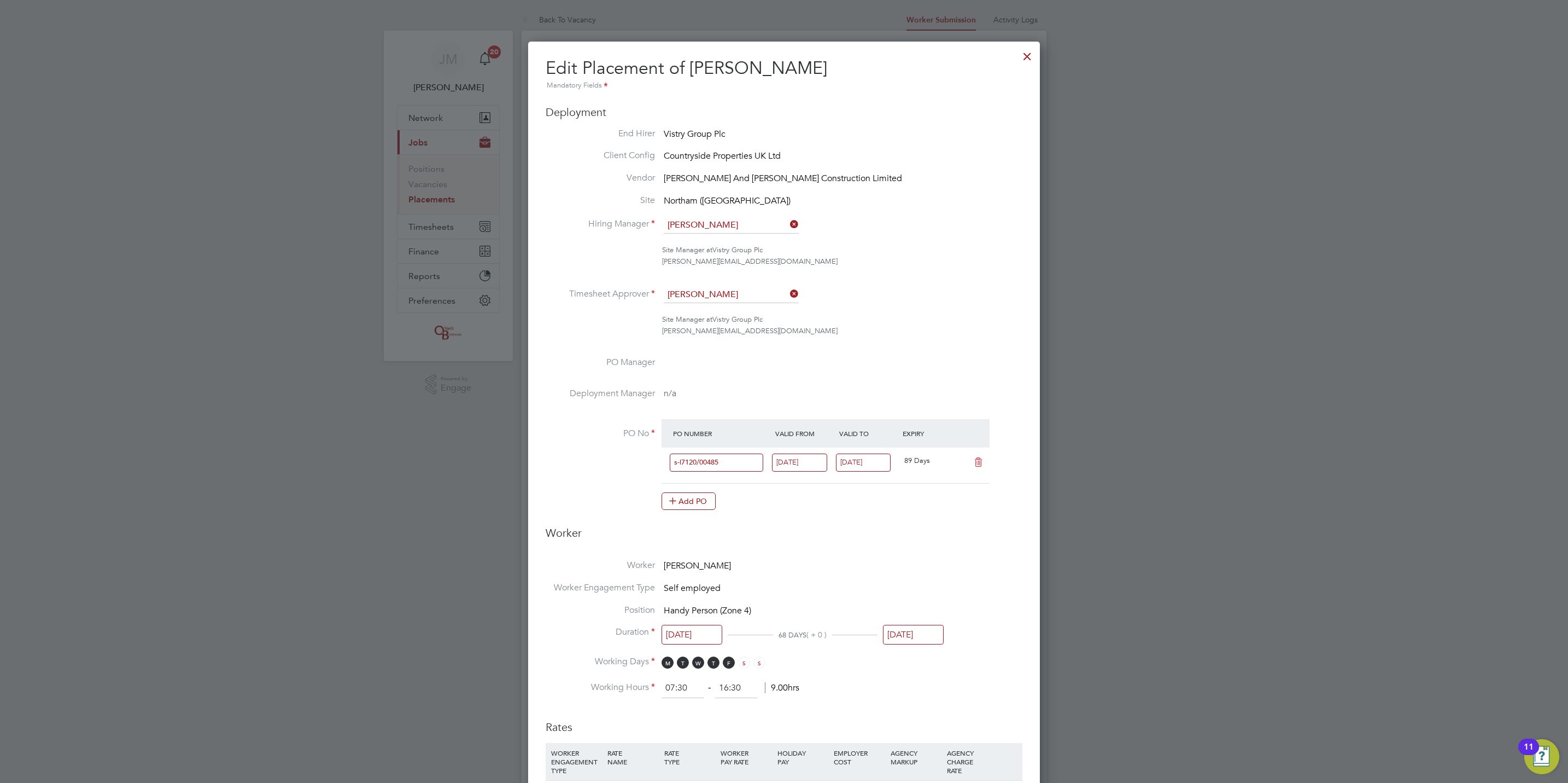
click at [1025, 57] on div at bounding box center [1027, 53] width 20 height 20
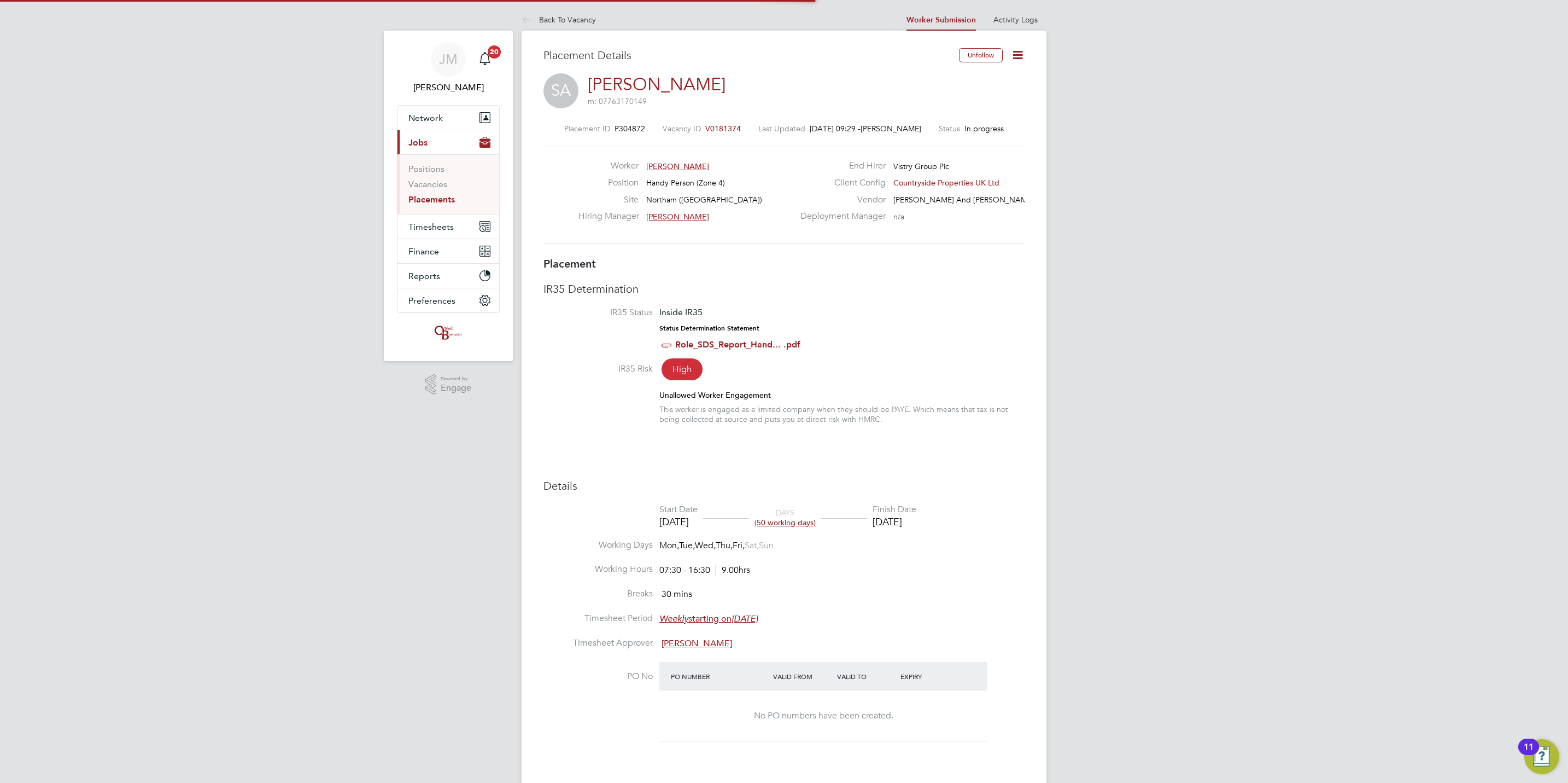
scroll to position [33, 77]
click at [440, 199] on link "Placements" at bounding box center [431, 199] width 46 height 10
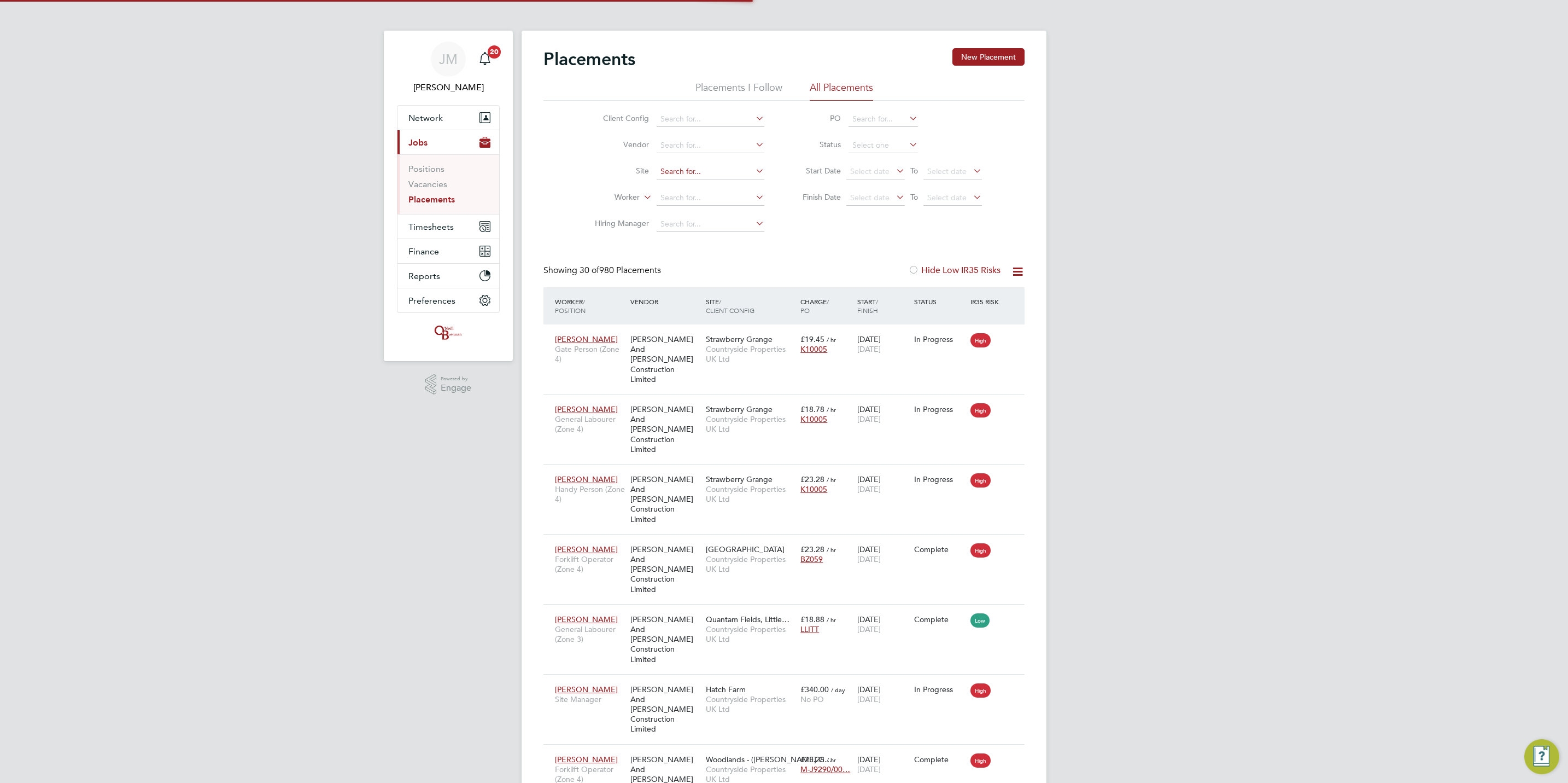
scroll to position [42, 95]
click at [707, 176] on input at bounding box center [710, 172] width 108 height 16
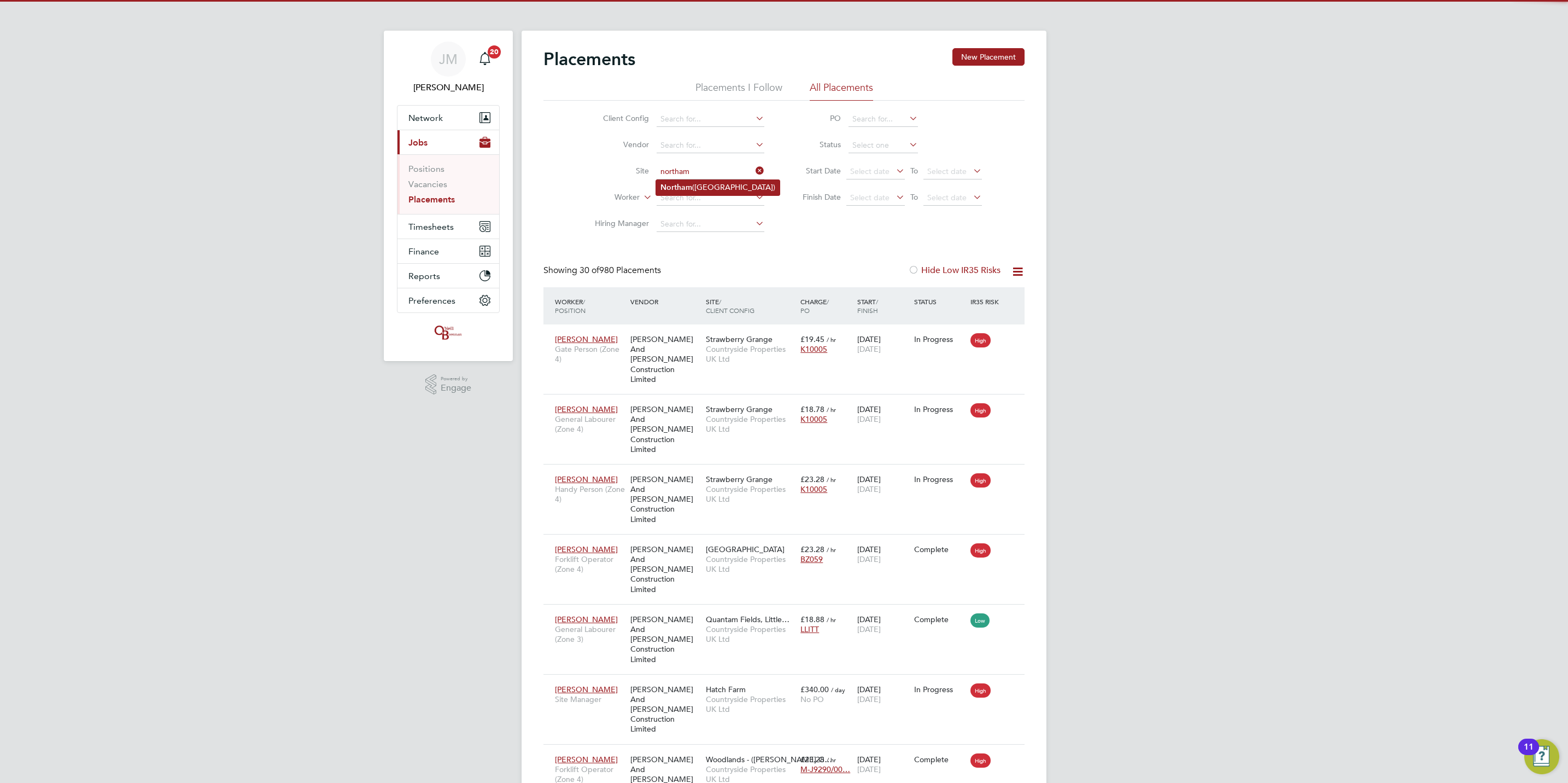
click at [704, 184] on li "Northam (Bay View Road)" at bounding box center [718, 187] width 124 height 15
type input "Northam ([GEOGRAPHIC_DATA])"
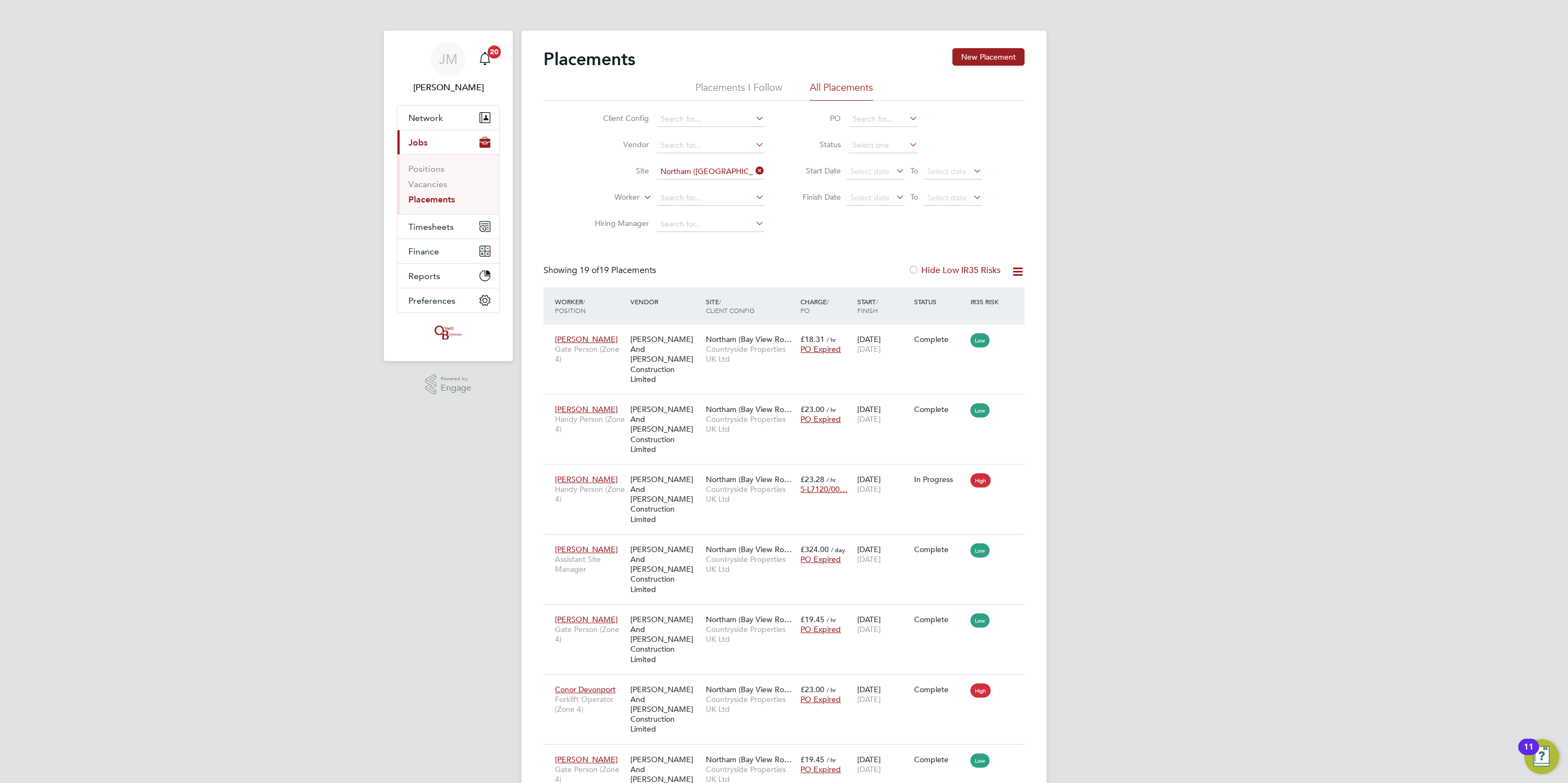
drag, startPoint x: 755, startPoint y: 174, endPoint x: 722, endPoint y: 189, distance: 36.2
click at [753, 174] on icon at bounding box center [753, 171] width 0 height 16
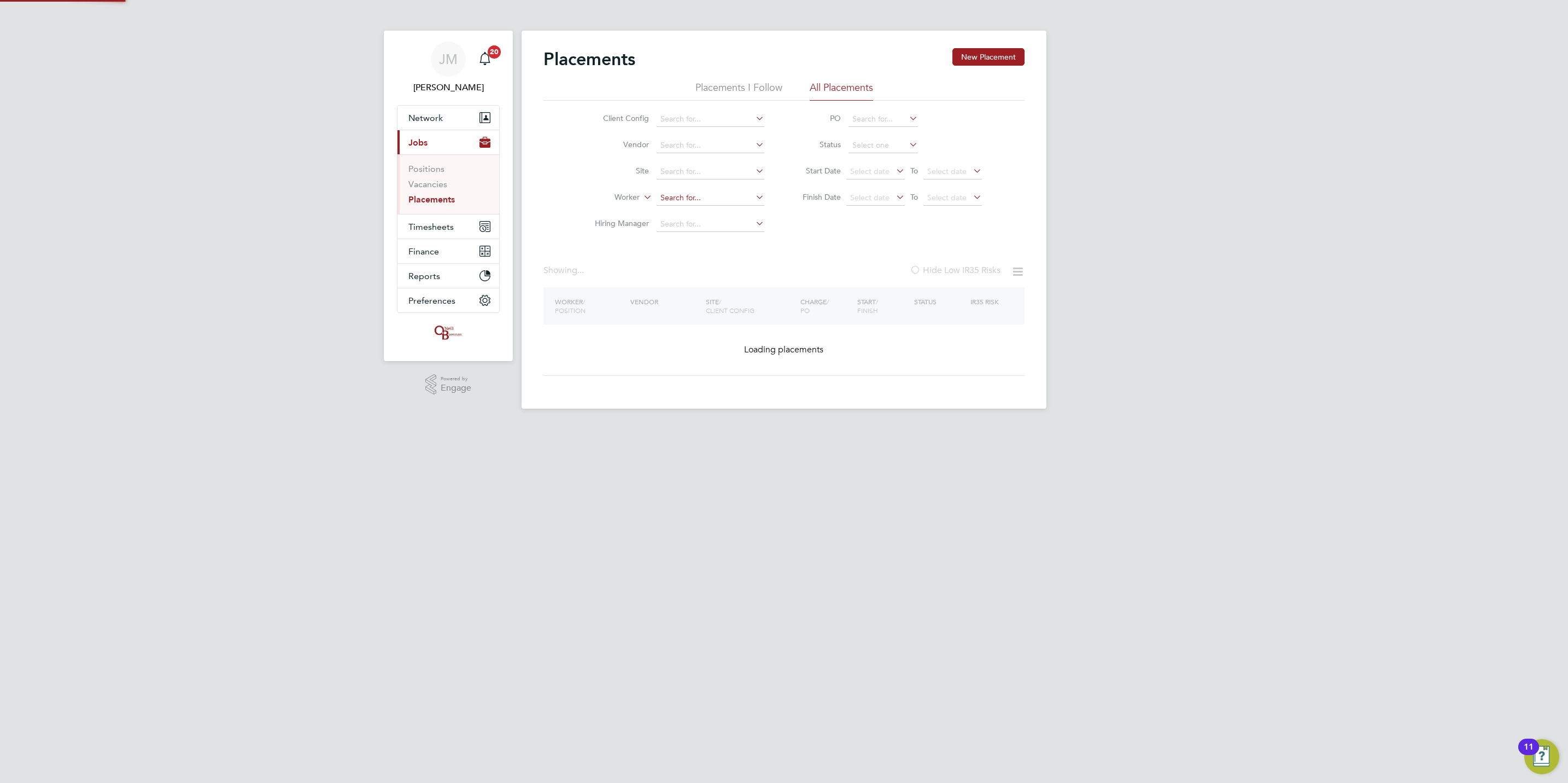
click at [696, 197] on input at bounding box center [710, 198] width 108 height 16
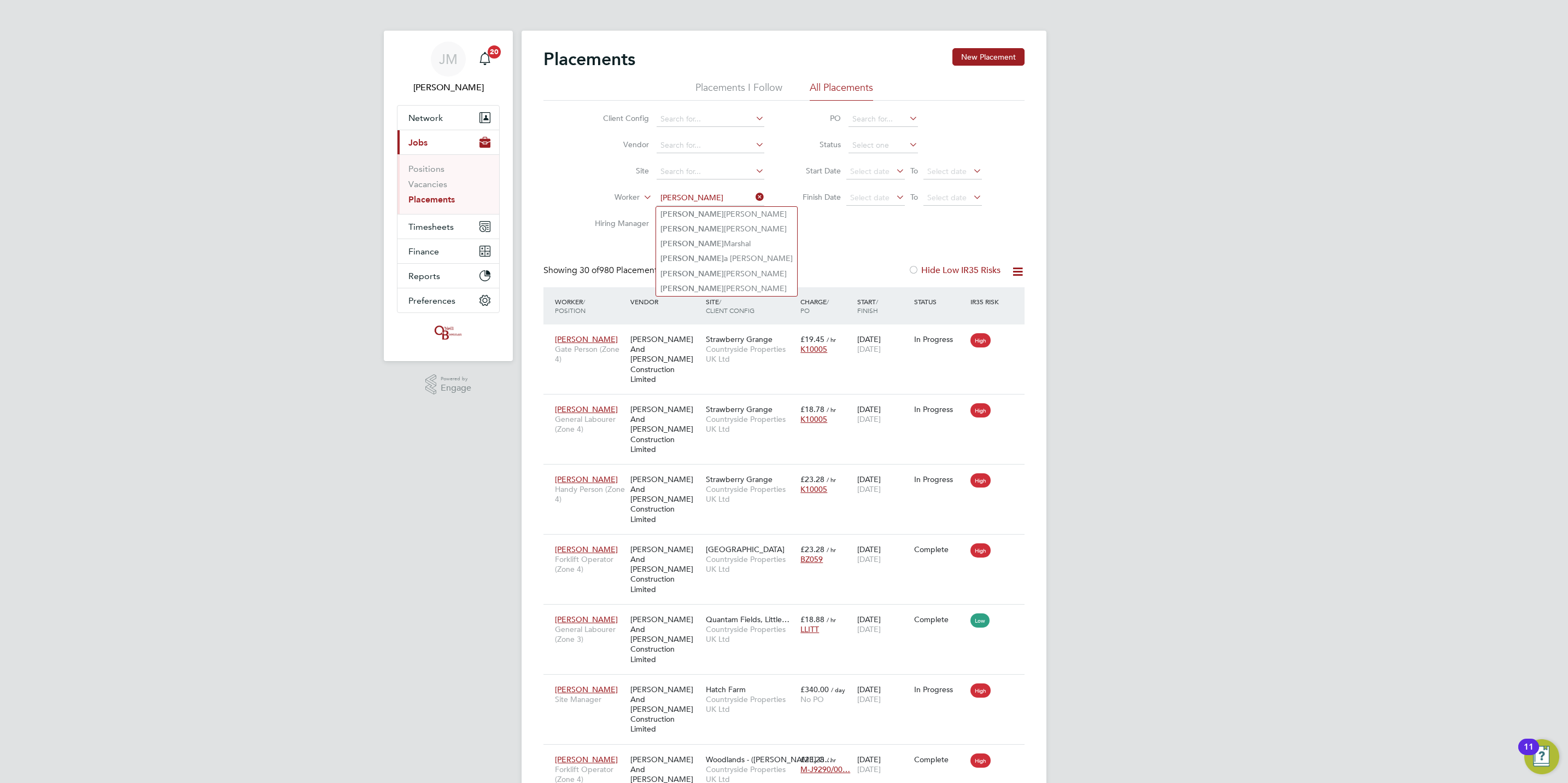
drag, startPoint x: 720, startPoint y: 219, endPoint x: 859, endPoint y: 268, distance: 147.4
click at [719, 219] on li "[PERSON_NAME]" at bounding box center [726, 214] width 141 height 15
type input "[PERSON_NAME]"
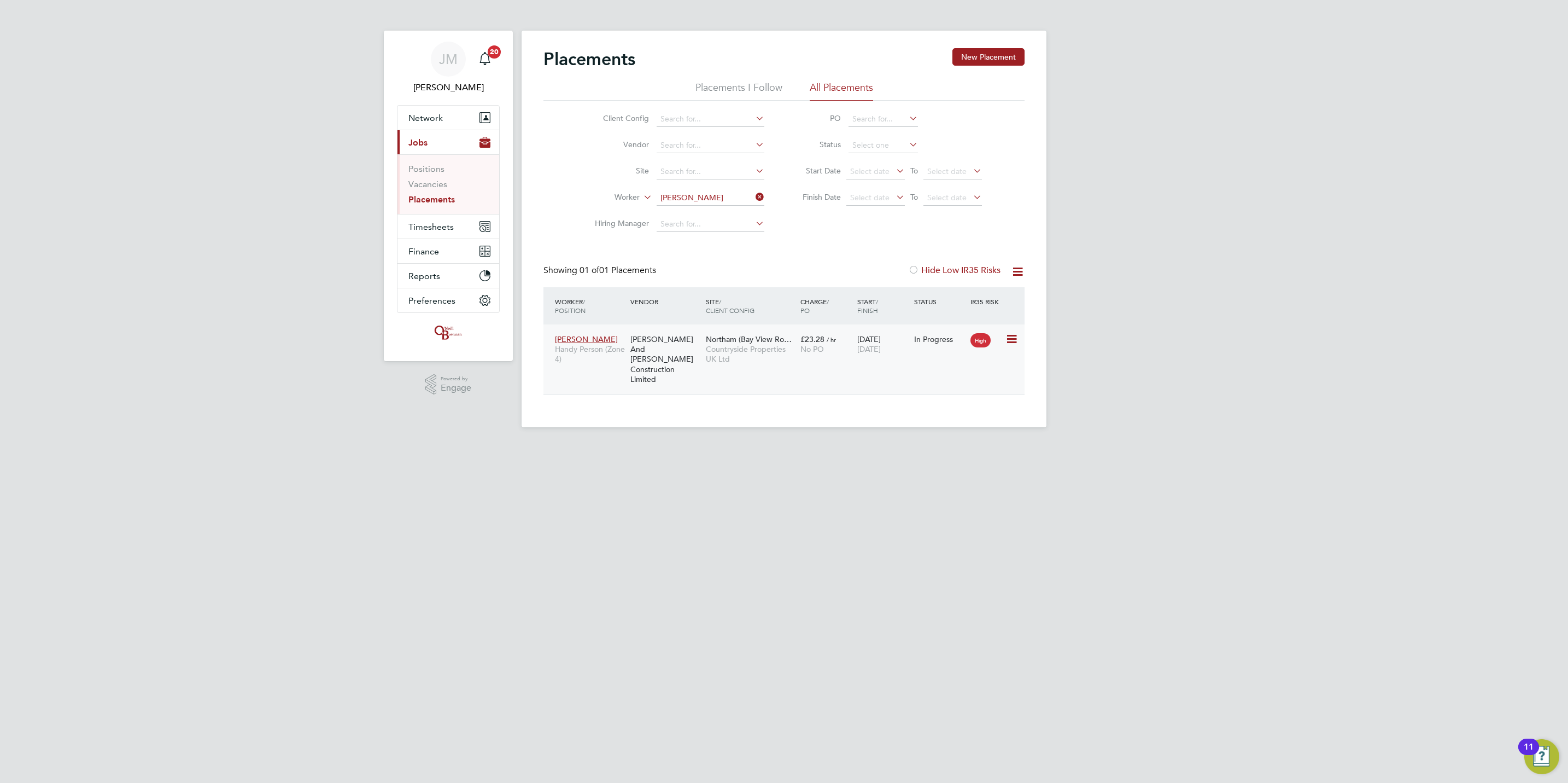
click at [1011, 338] on icon at bounding box center [1010, 339] width 11 height 13
click at [580, 335] on span "[PERSON_NAME]" at bounding box center [586, 338] width 63 height 10
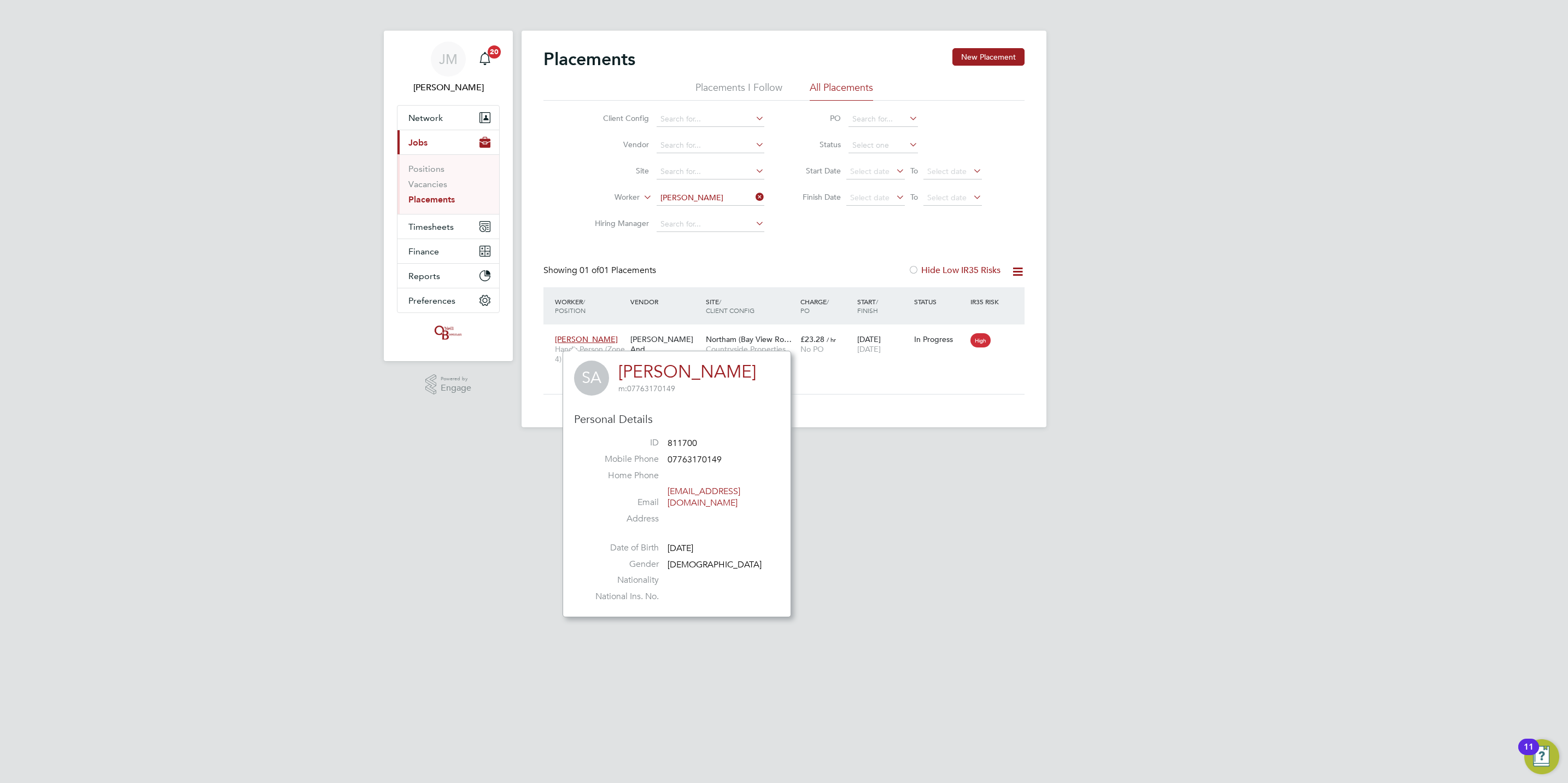
click at [779, 351] on div "SA Simon Archer m: 07763170149 Personal Details ID 811700 Mobile Phone 07763170…" at bounding box center [677, 484] width 228 height 266
click at [845, 341] on div "£23.28 / hr No PO" at bounding box center [826, 344] width 57 height 31
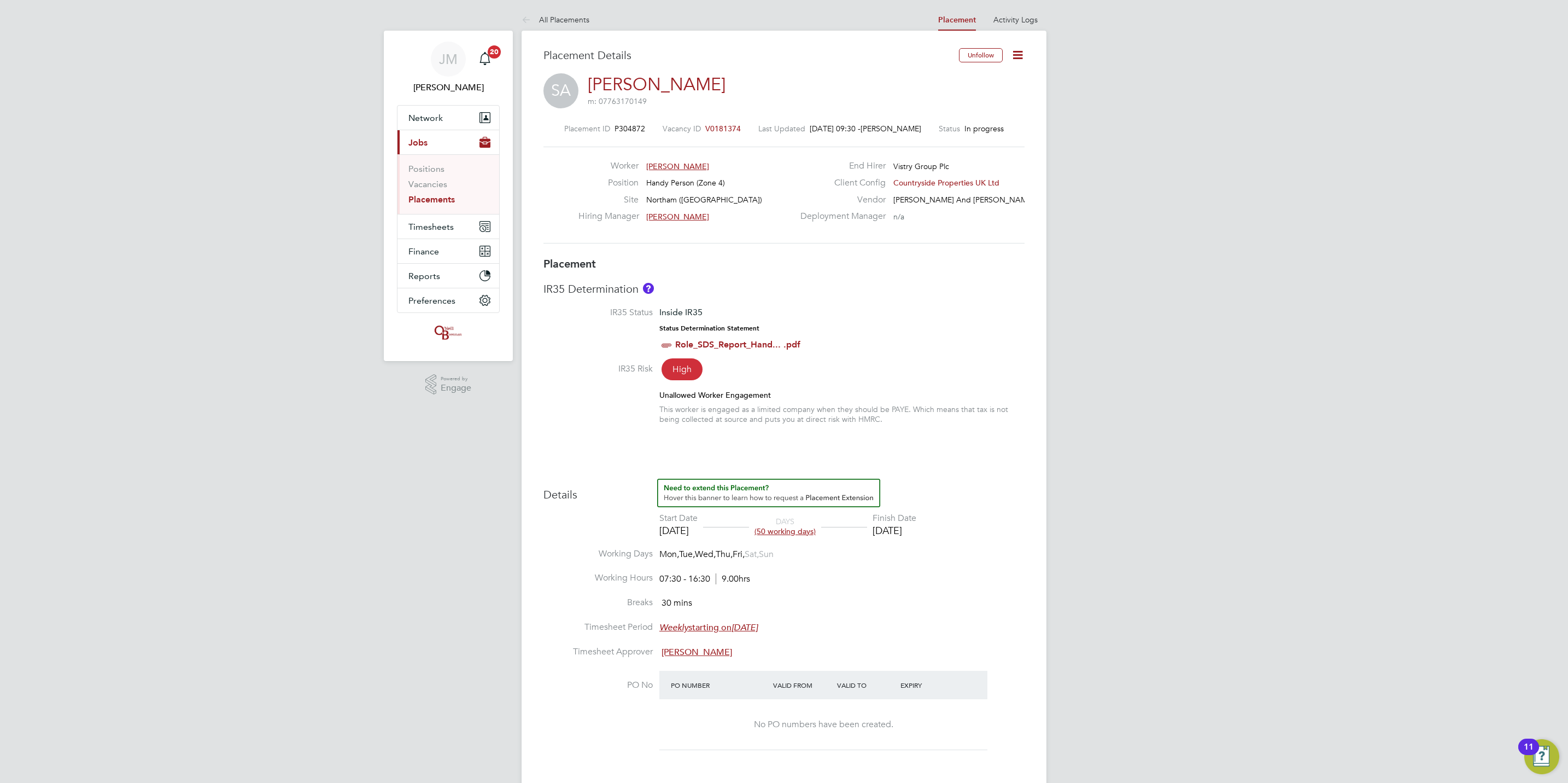
click at [1016, 58] on icon at bounding box center [1018, 55] width 14 height 14
click at [978, 83] on li "Edit Placement e" at bounding box center [982, 81] width 81 height 16
type input "[PERSON_NAME]"
type input "[DATE]"
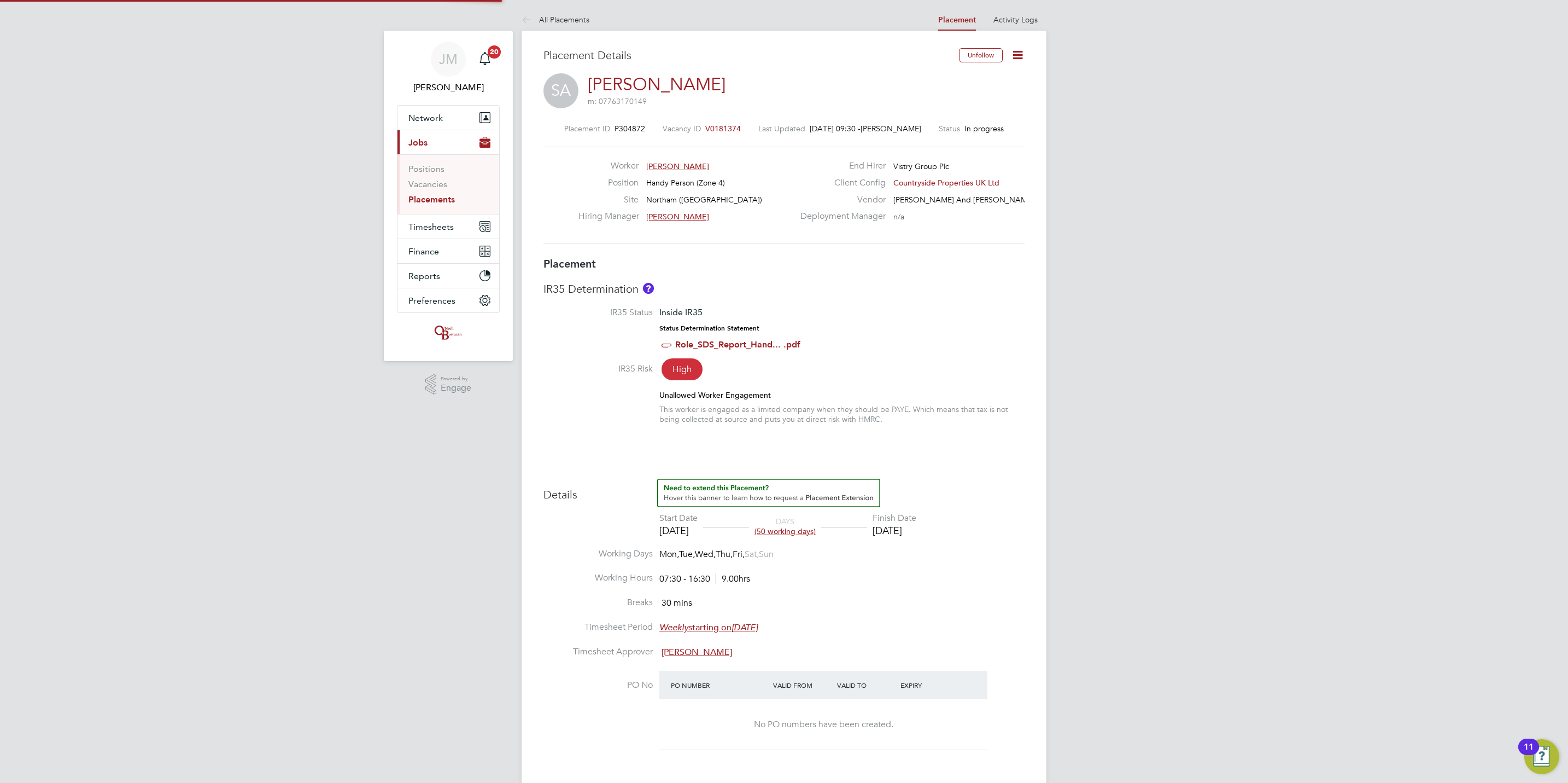
type input "[DATE]"
type input "07:30"
type input "16:30"
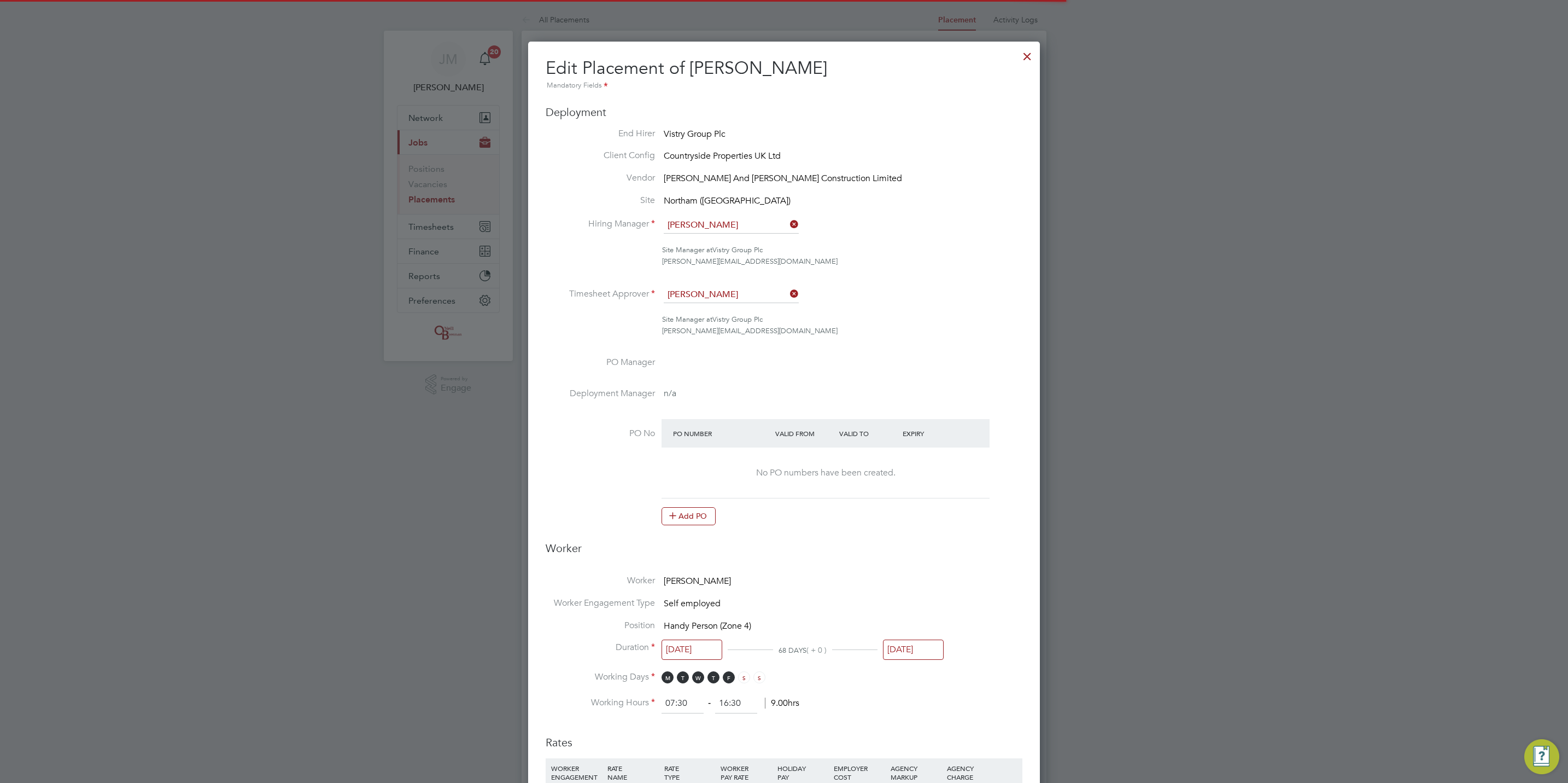
scroll to position [5, 5]
click at [1022, 60] on div at bounding box center [1027, 53] width 20 height 20
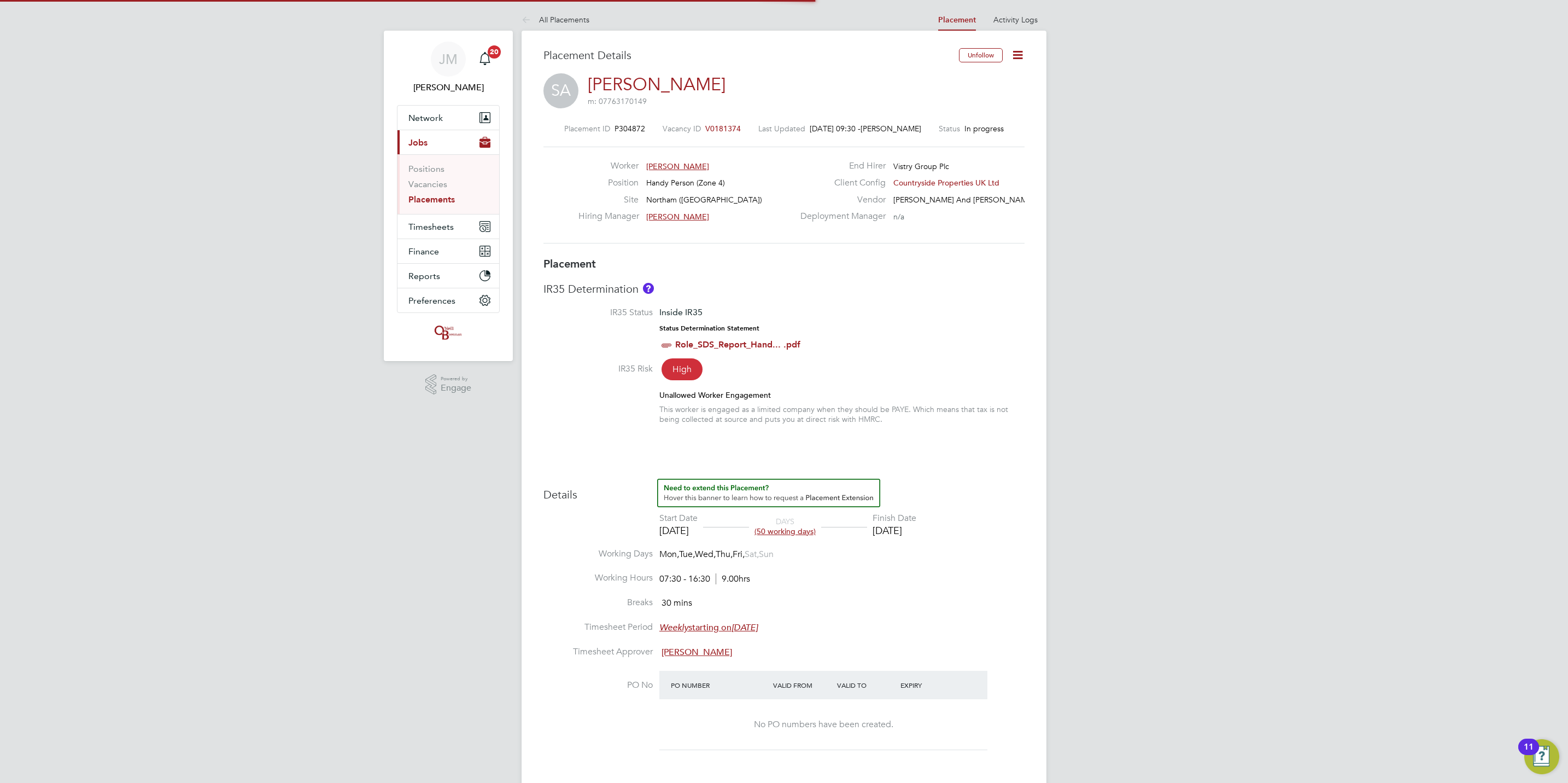
click at [440, 195] on link "Placements" at bounding box center [431, 199] width 46 height 10
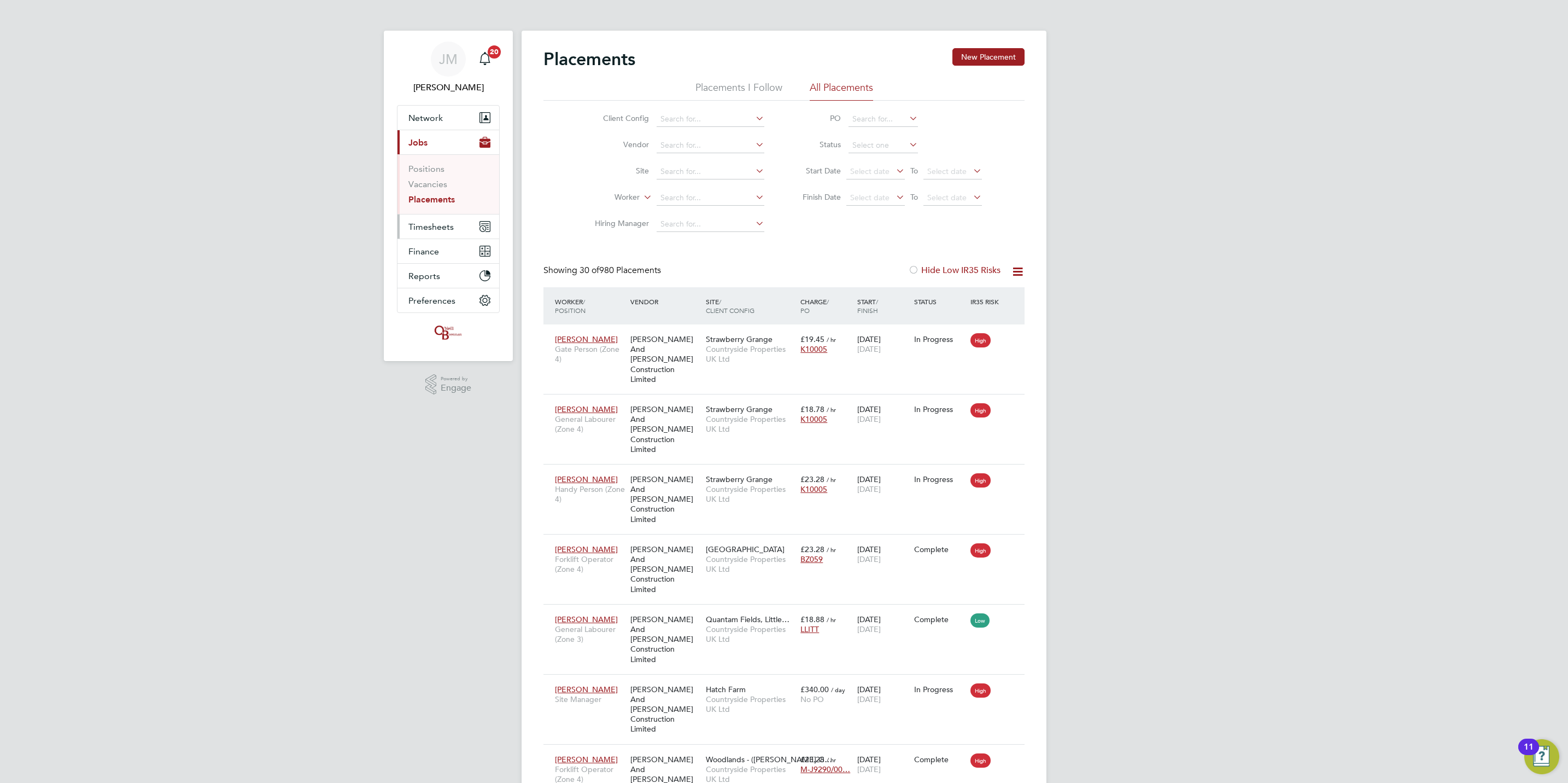
click at [440, 227] on span "Timesheets" at bounding box center [431, 227] width 46 height 10
drag, startPoint x: 982, startPoint y: 58, endPoint x: 818, endPoint y: 128, distance: 178.3
click at [721, 167] on input at bounding box center [710, 172] width 108 height 16
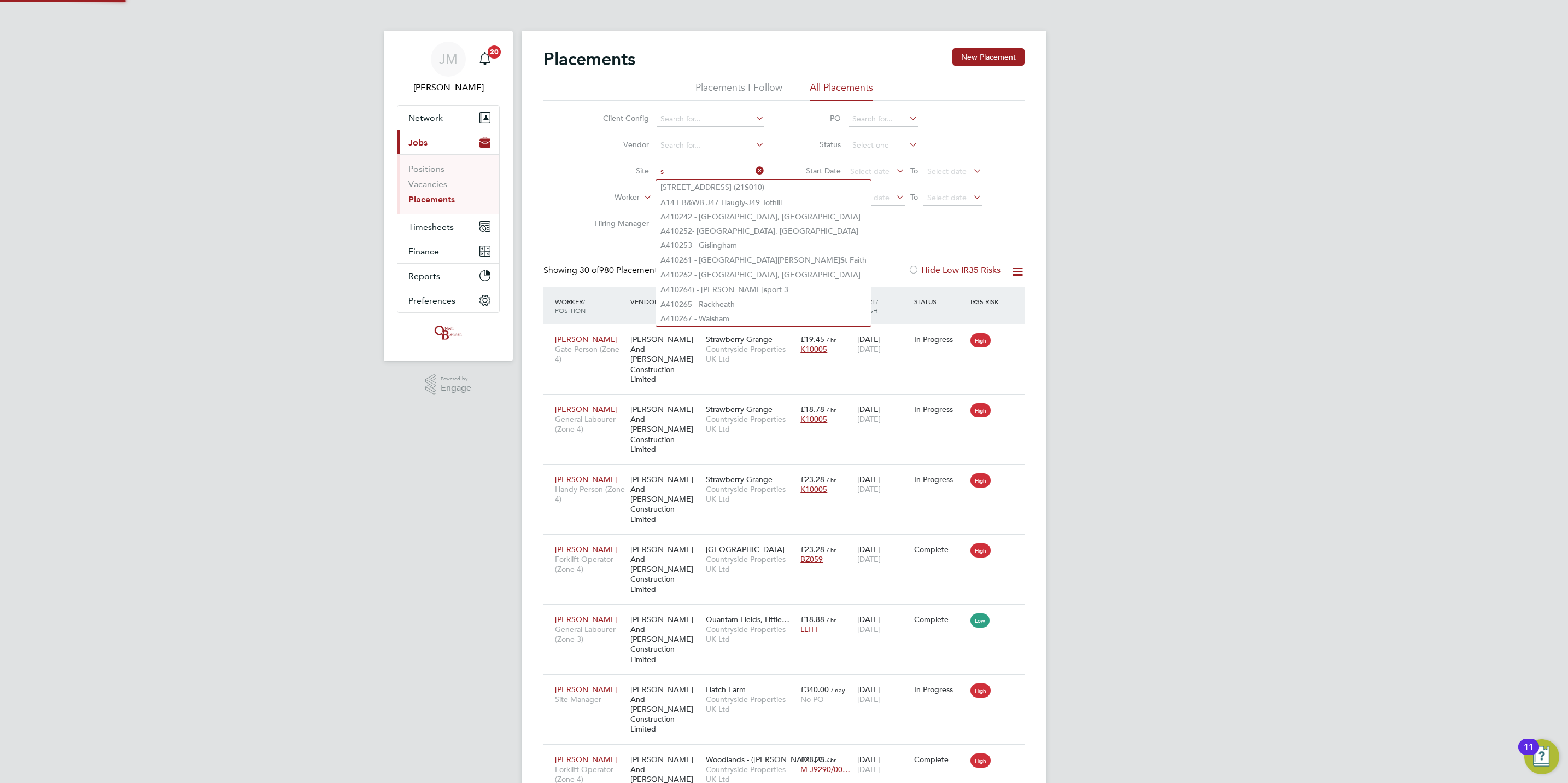
type input "s"
click at [725, 204] on input at bounding box center [710, 198] width 108 height 16
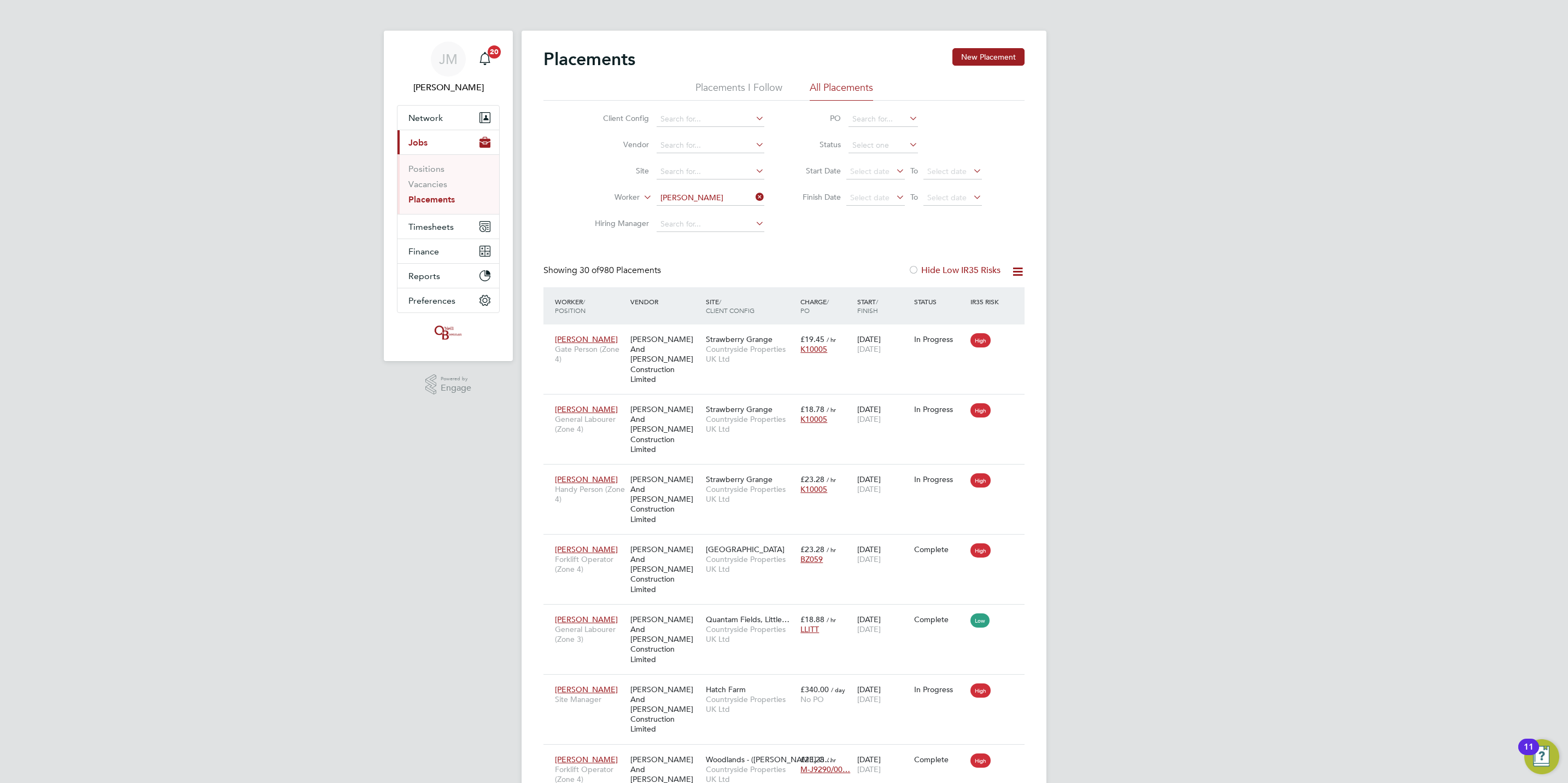
click at [734, 215] on li "[PERSON_NAME]" at bounding box center [726, 214] width 141 height 15
type input "[PERSON_NAME]"
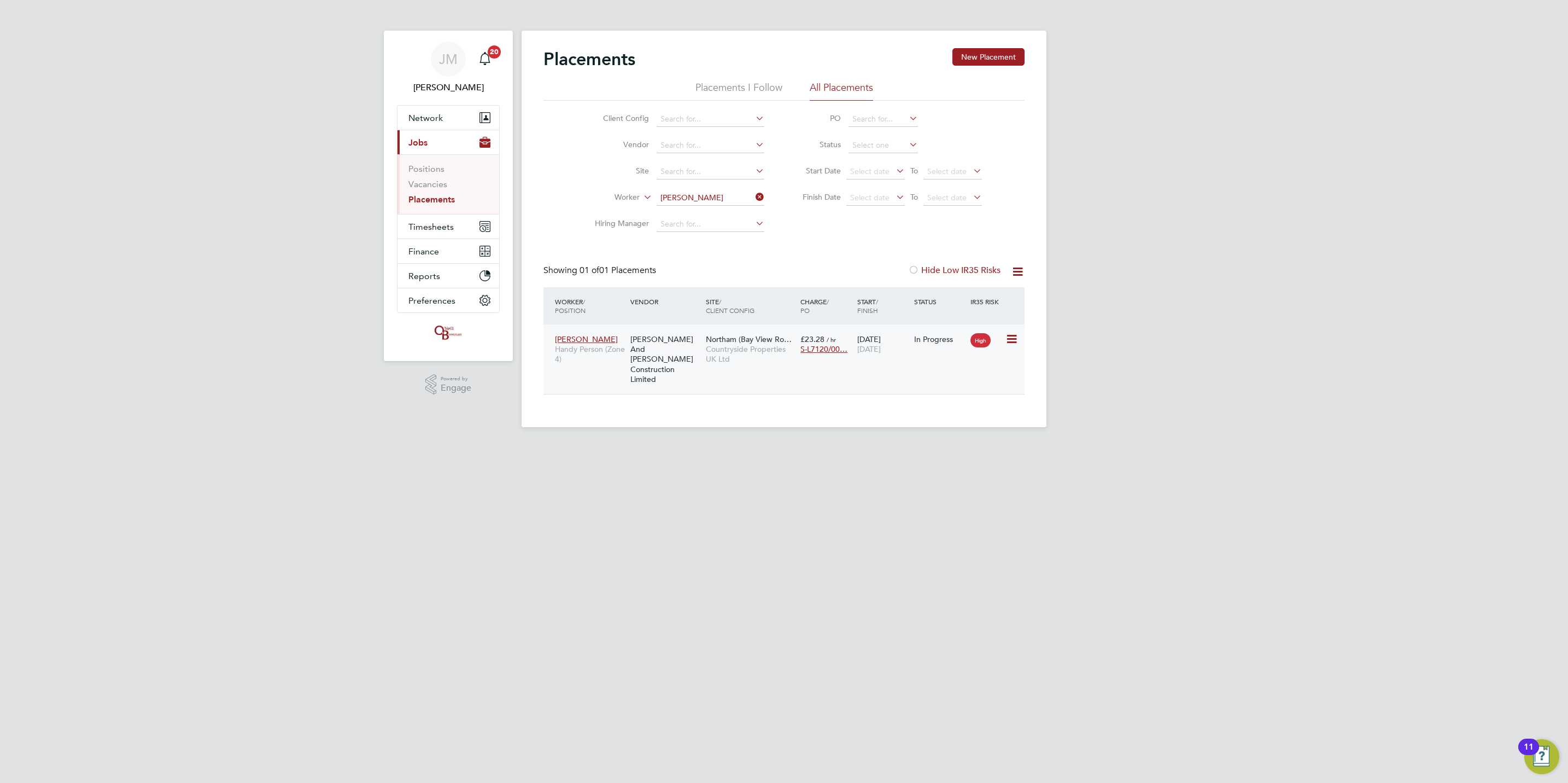
click at [1016, 343] on icon at bounding box center [1010, 339] width 11 height 13
click at [445, 223] on span "Timesheets" at bounding box center [431, 227] width 46 height 10
click at [433, 192] on link "Timesheets" at bounding box center [431, 193] width 46 height 10
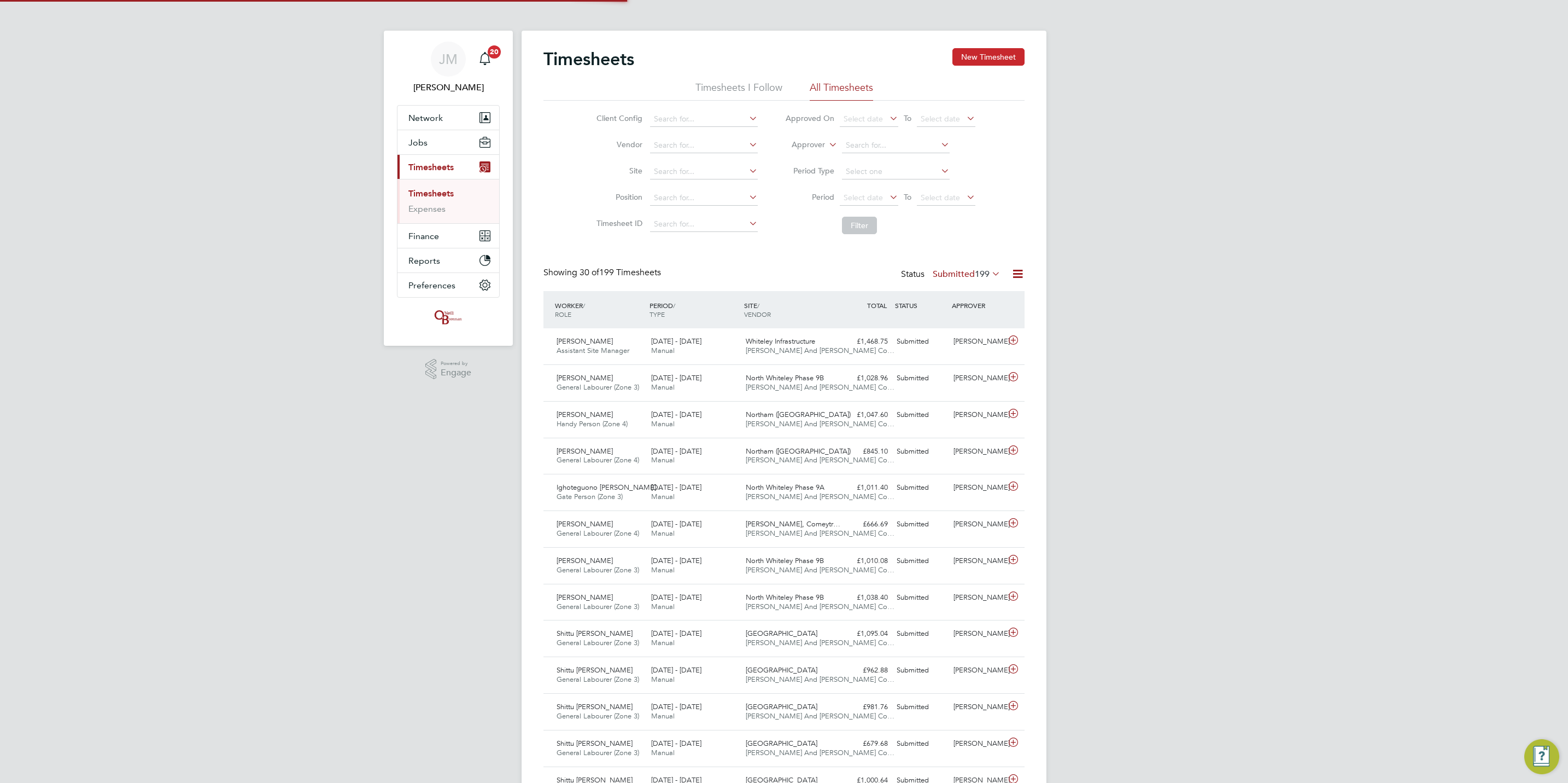
scroll to position [28, 95]
click at [998, 57] on button "New Timesheet" at bounding box center [988, 57] width 72 height 18
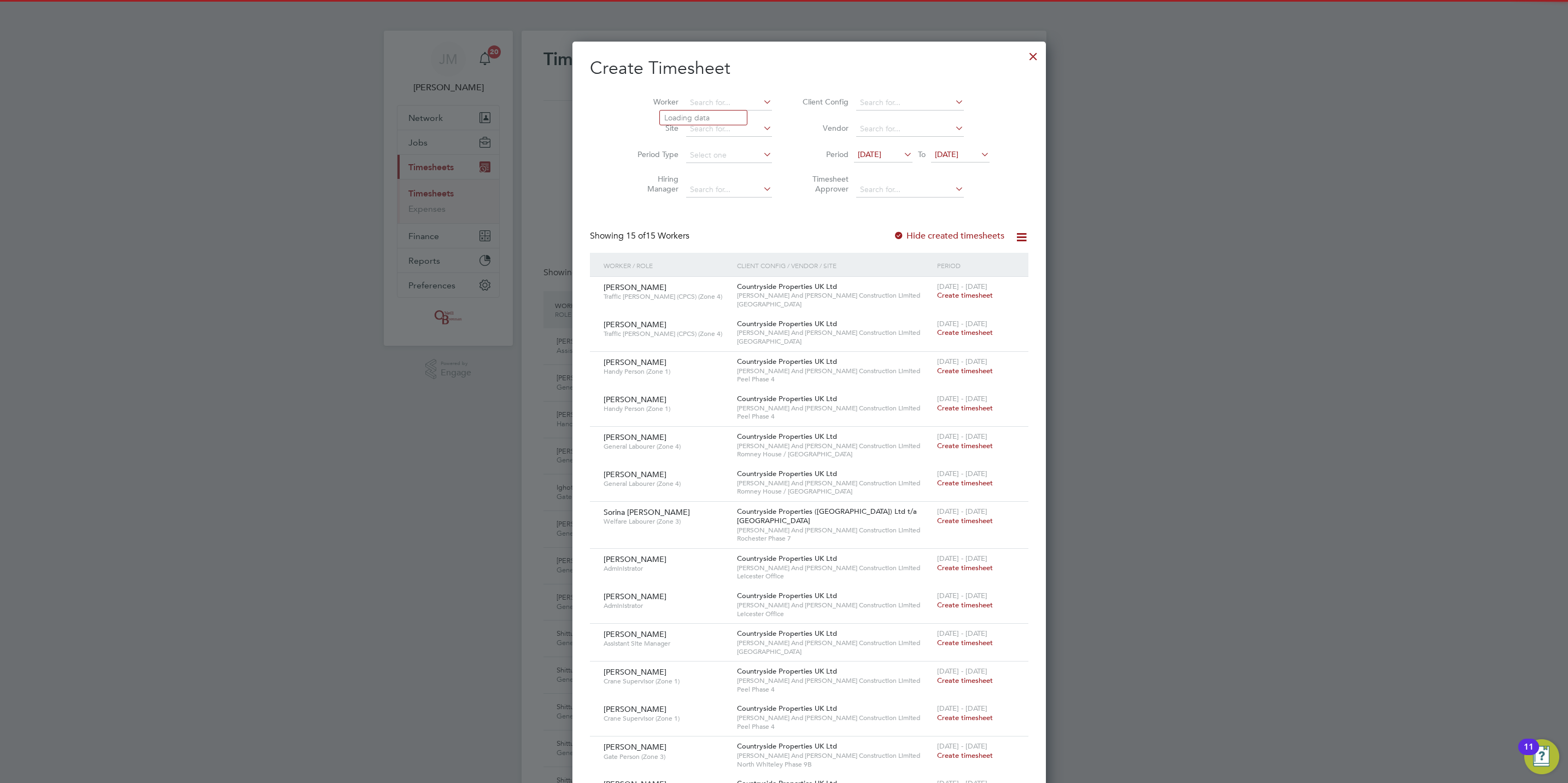
drag, startPoint x: 666, startPoint y: 102, endPoint x: 688, endPoint y: 64, distance: 43.9
click at [686, 100] on input at bounding box center [729, 103] width 86 height 16
type input "[PERSON_NAME]"
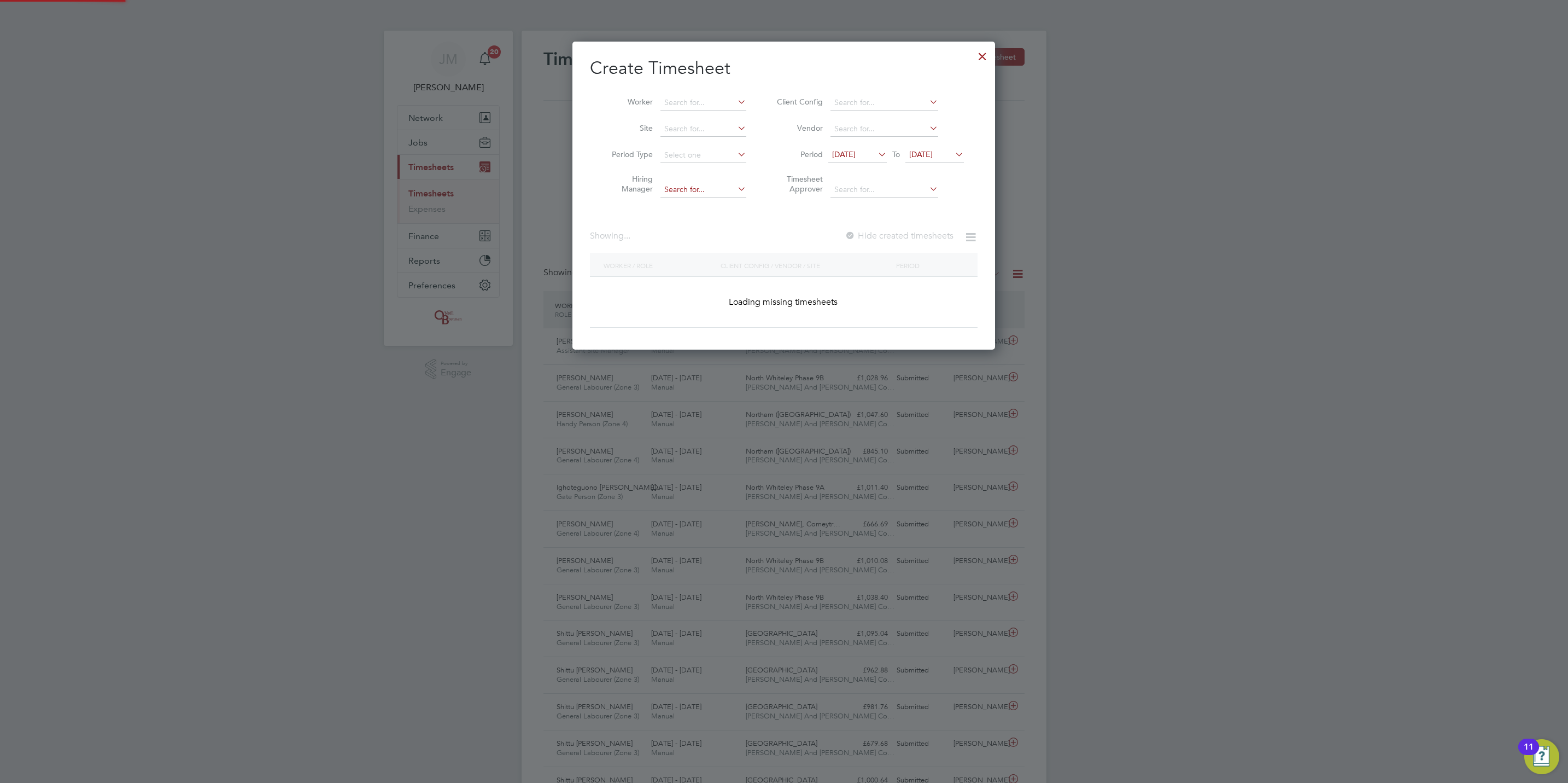
drag, startPoint x: 722, startPoint y: 195, endPoint x: 722, endPoint y: 186, distance: 9.0
click at [722, 190] on div "Timesheets New Timesheet Timesheets I Follow All Timesheets Client Config Vendo…" at bounding box center [784, 754] width 525 height 1448
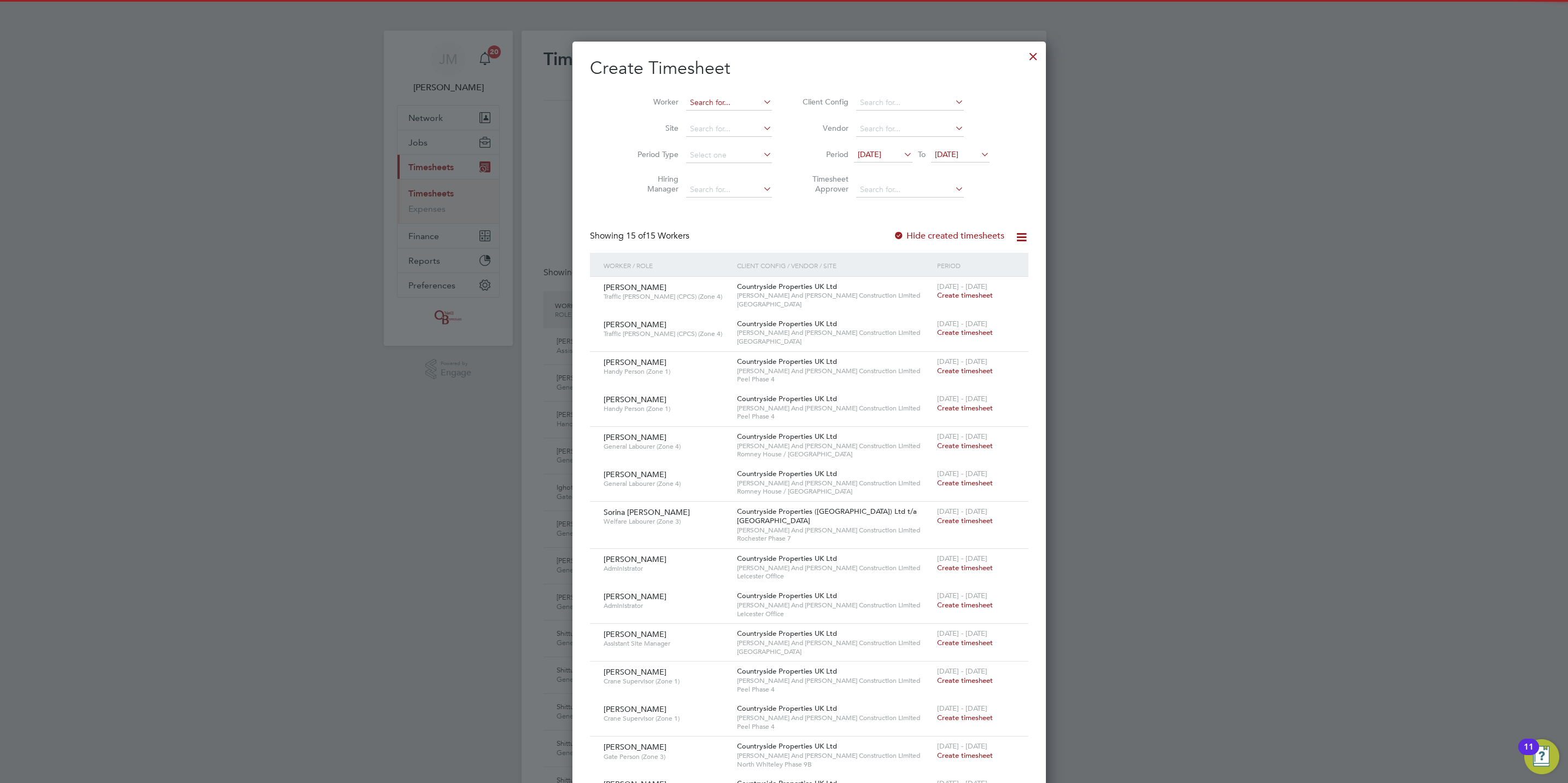
click at [707, 105] on input at bounding box center [729, 103] width 86 height 16
click at [734, 200] on li "[PERSON_NAME]" at bounding box center [730, 207] width 141 height 15
type input "[PERSON_NAME]"
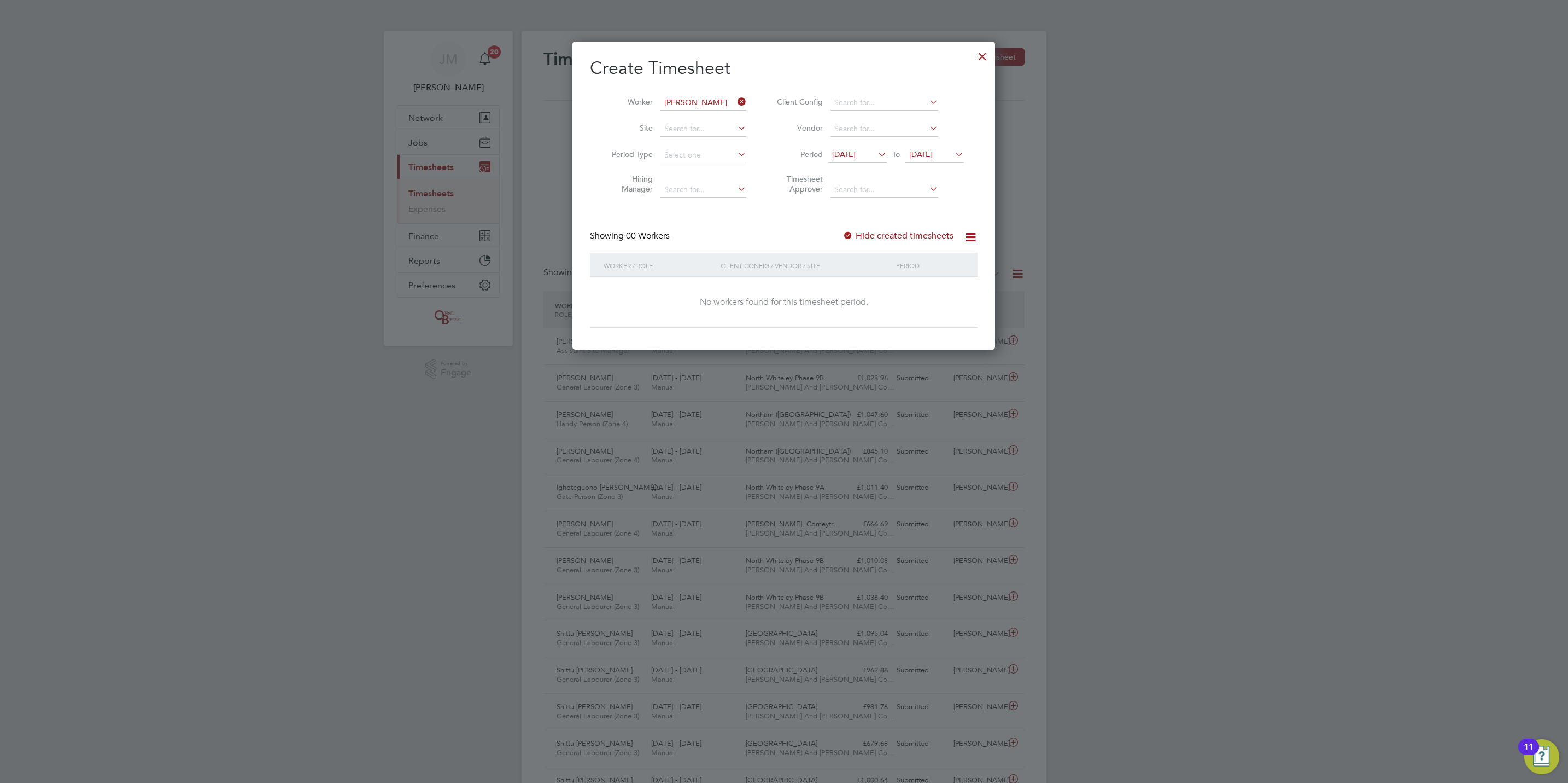
click at [887, 236] on label "Hide created timesheets" at bounding box center [898, 236] width 111 height 11
click at [933, 155] on span "[DATE]" at bounding box center [921, 154] width 23 height 10
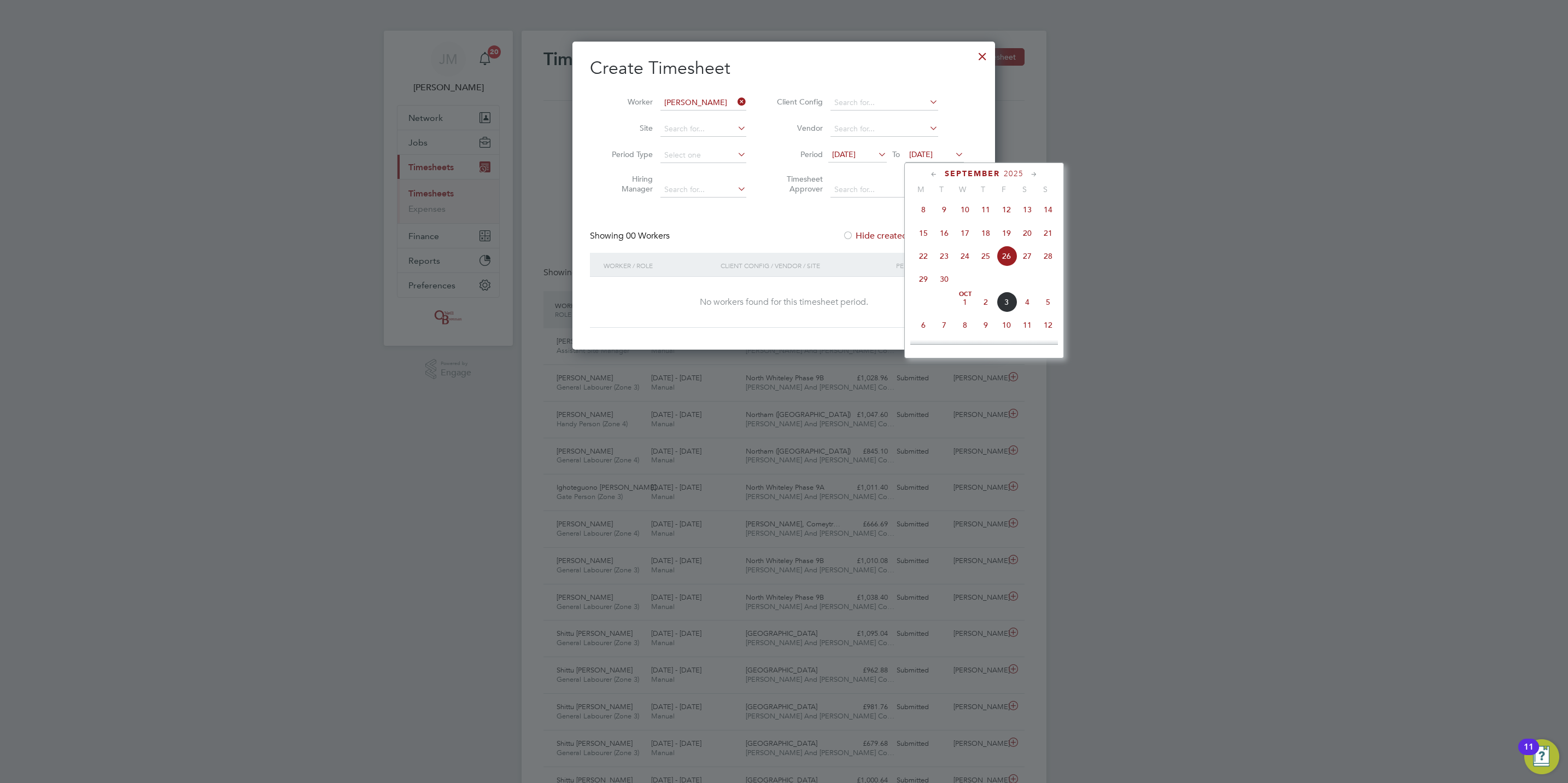
click at [1024, 305] on span "4" at bounding box center [1027, 302] width 21 height 21
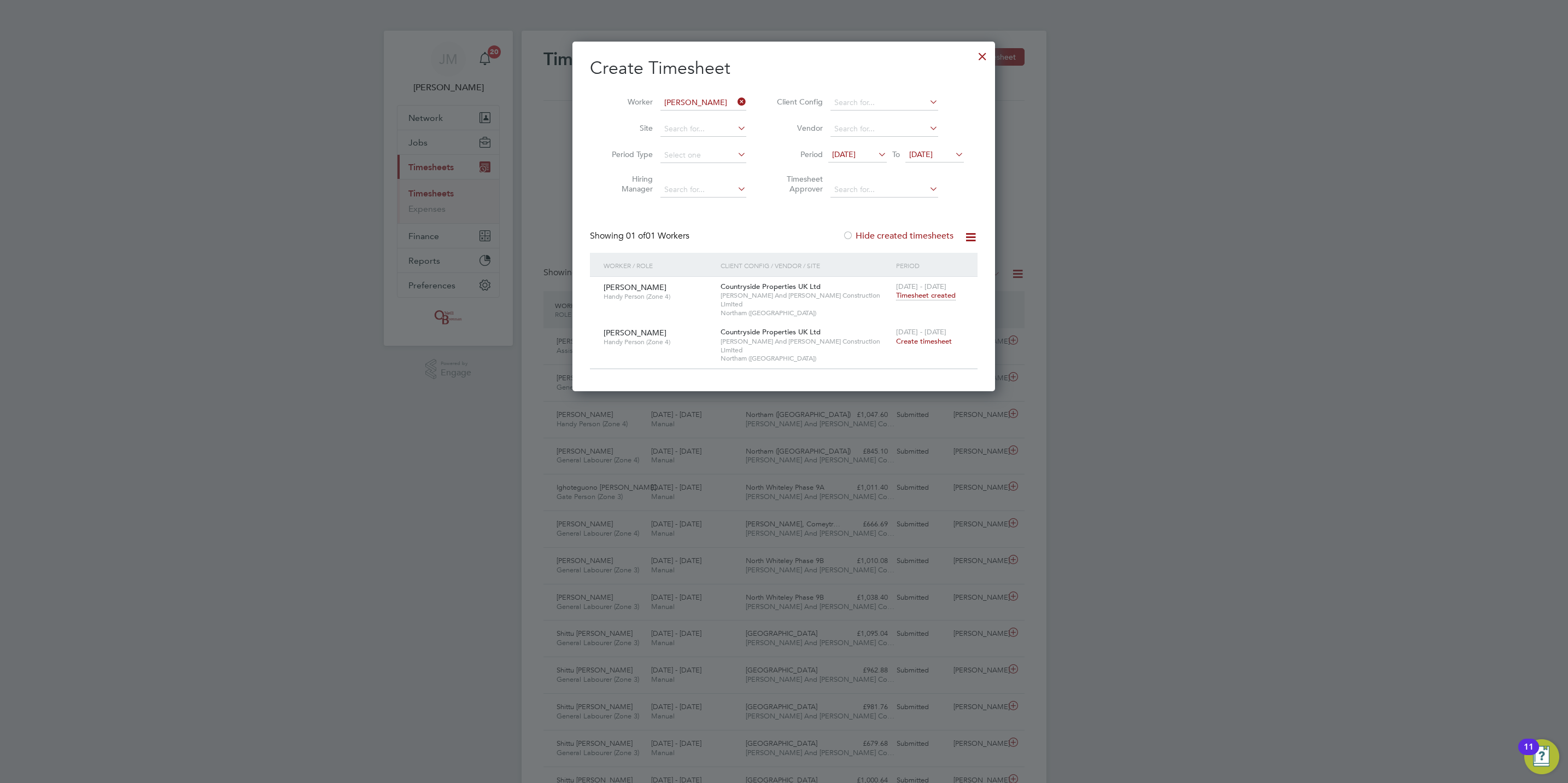
click at [938, 290] on span "[DATE] - [DATE]" at bounding box center [921, 286] width 50 height 9
click at [940, 294] on span "Timesheet created" at bounding box center [926, 295] width 60 height 10
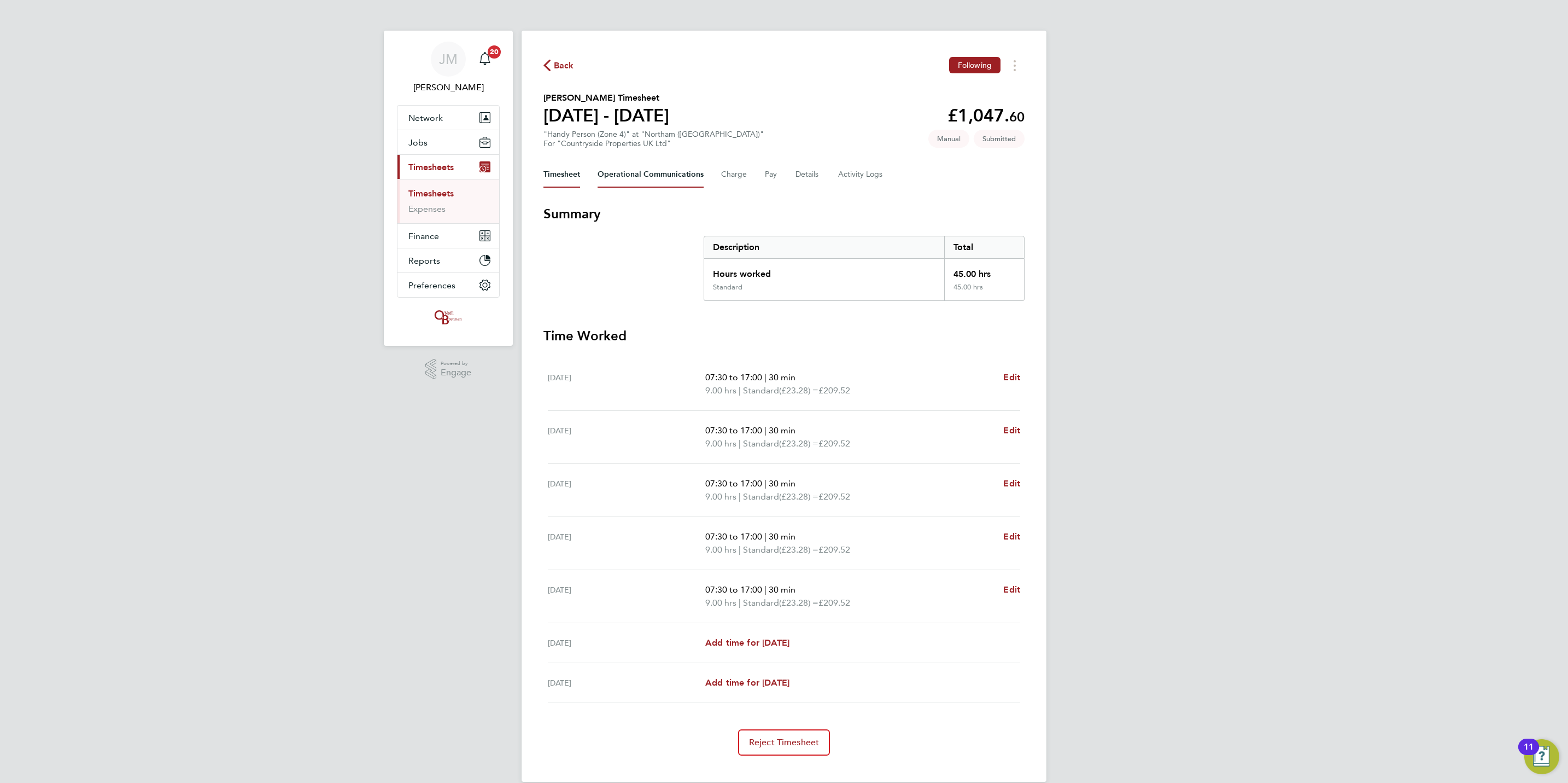
click at [690, 172] on Communications-tab "Operational Communications" at bounding box center [651, 174] width 106 height 26
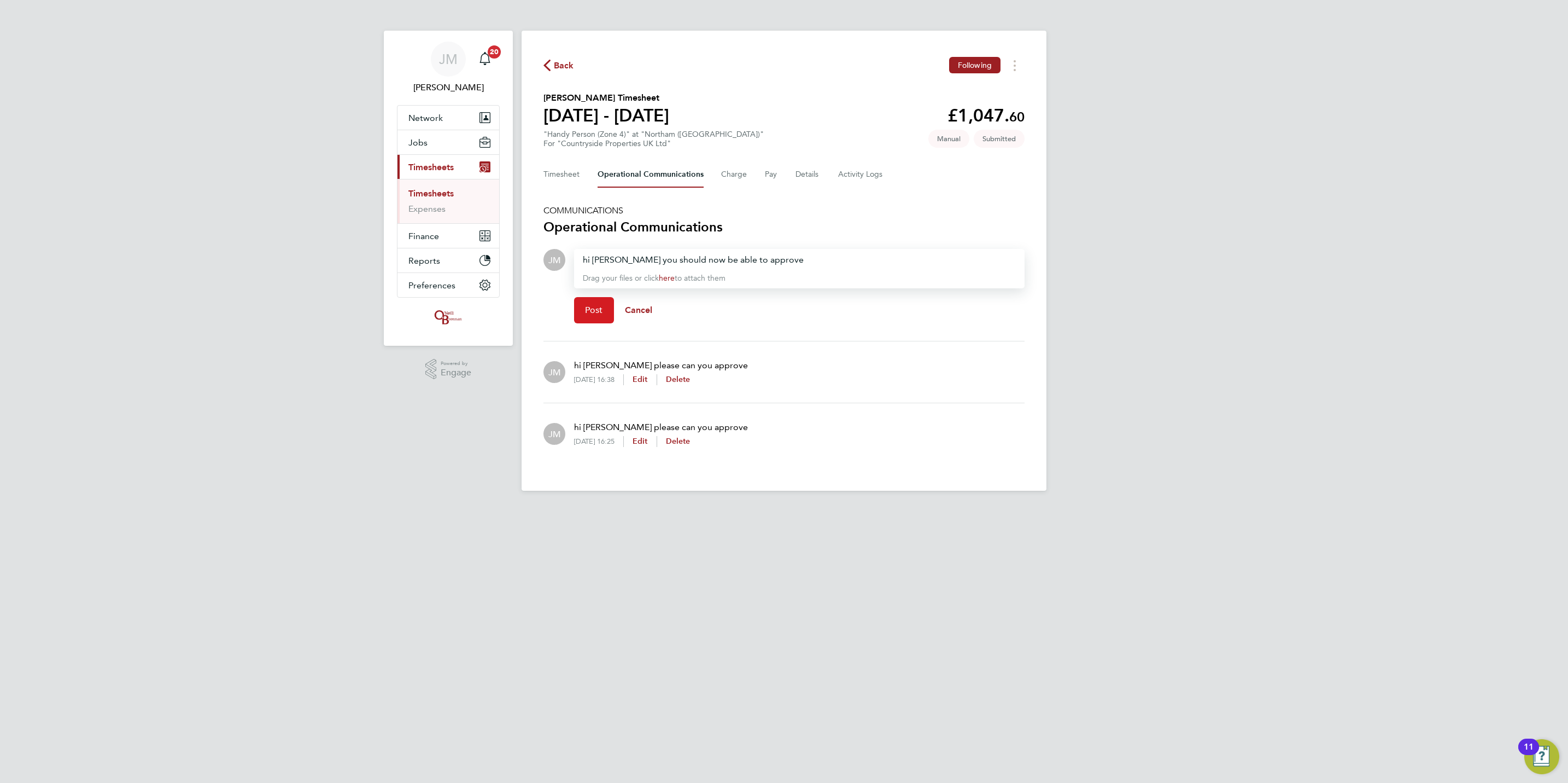
click at [605, 303] on button "Post" at bounding box center [593, 310] width 40 height 26
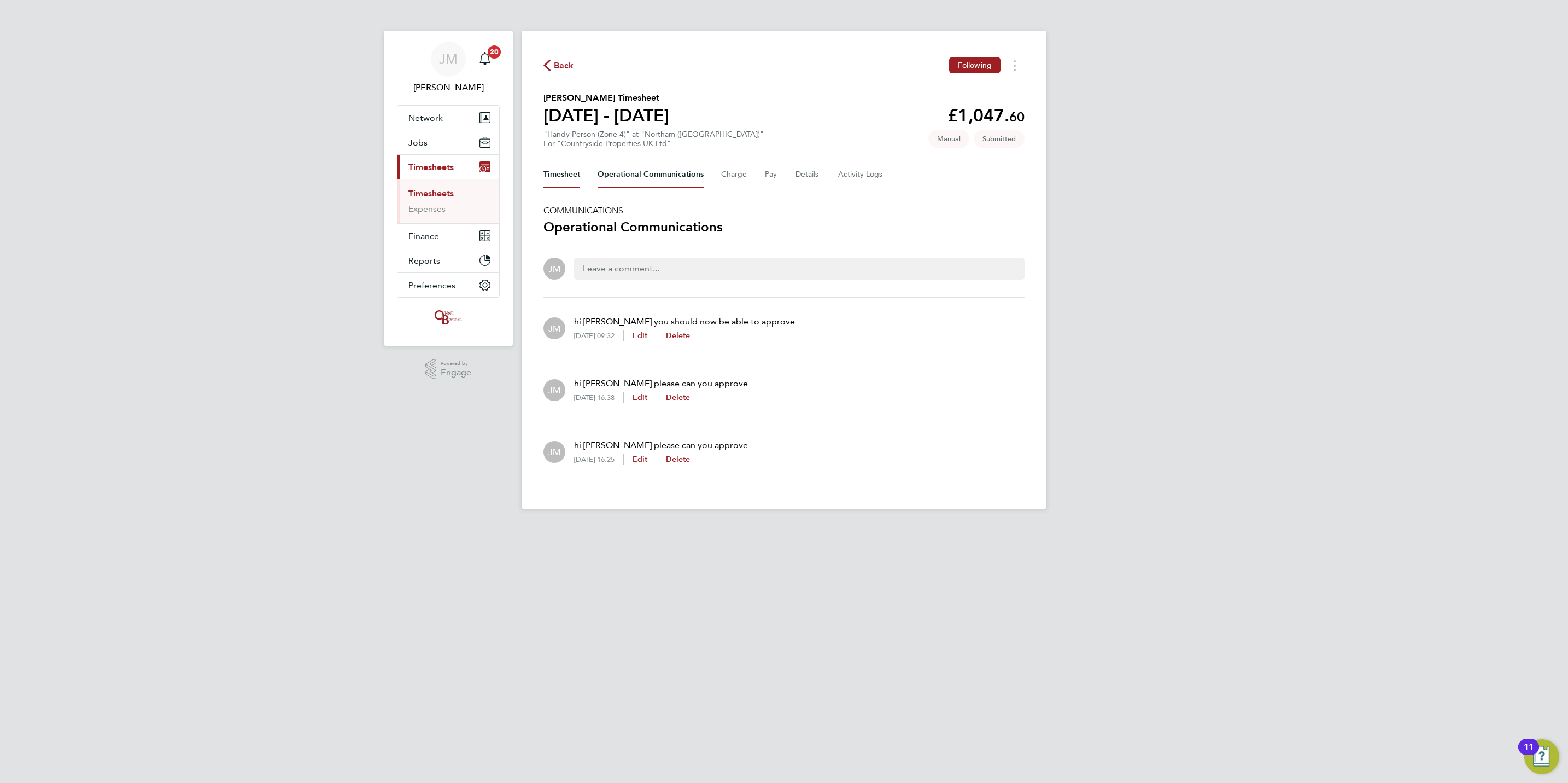
click at [574, 171] on button "Timesheet" at bounding box center [561, 174] width 36 height 26
